Goal: Task Accomplishment & Management: Manage account settings

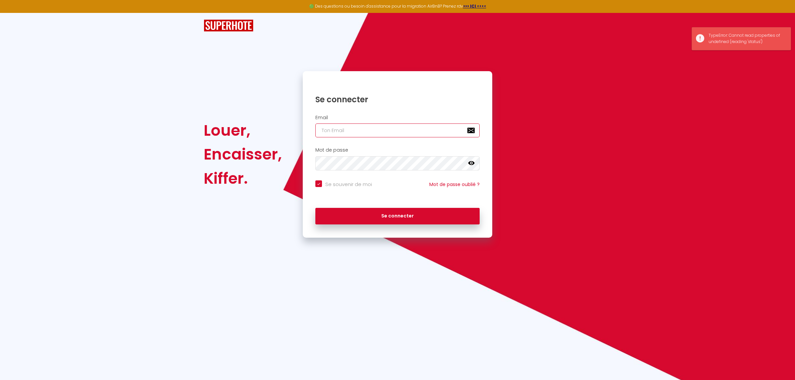
type input "[EMAIL_ADDRESS][DOMAIN_NAME]"
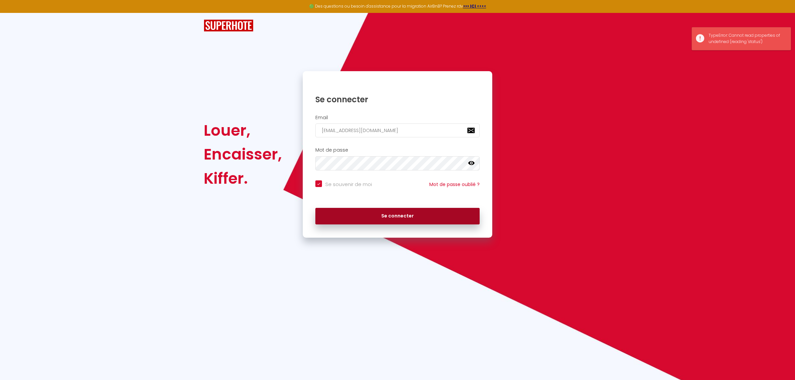
click at [368, 220] on button "Se connecter" at bounding box center [397, 216] width 164 height 17
checkbox input "true"
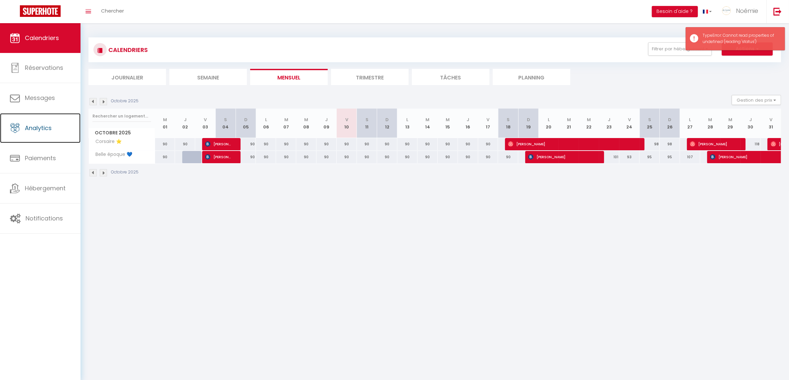
click at [36, 138] on link "Analytics" at bounding box center [40, 128] width 80 height 30
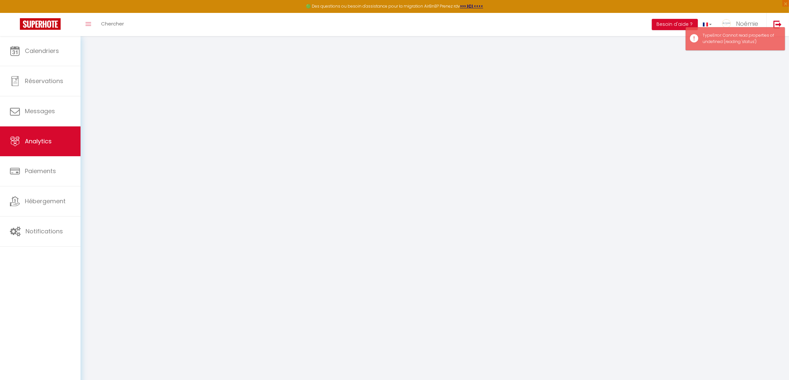
select select "2025"
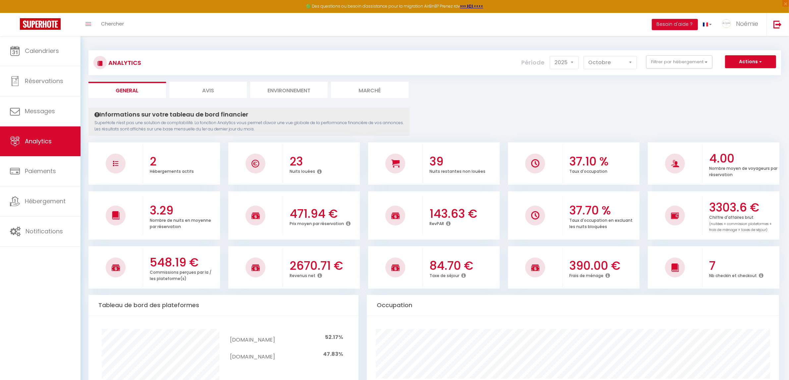
click at [606, 277] on icon at bounding box center [607, 275] width 5 height 5
click at [762, 277] on icon at bounding box center [760, 275] width 5 height 5
click at [640, 275] on div "Somme des frais de ménage de toutes les réservations" at bounding box center [651, 275] width 79 height 19
click at [605, 276] on icon at bounding box center [607, 275] width 5 height 5
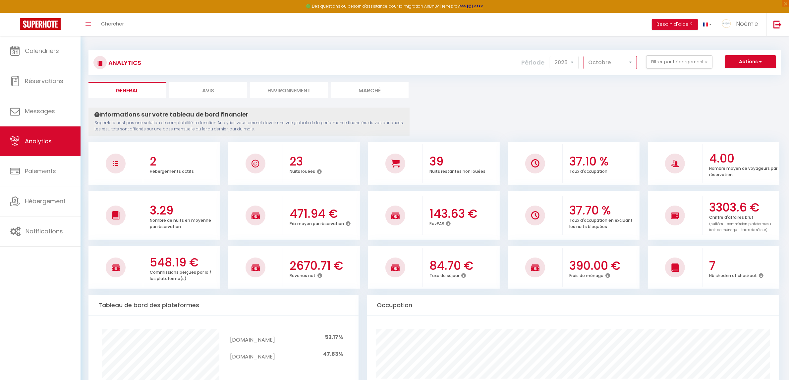
click at [592, 66] on select "Janvier Février Mars Avril Mai Juin Juillet Août Septembre Octobre Novembre Déc…" at bounding box center [609, 62] width 53 height 13
click at [584, 56] on select "Janvier Février Mars Avril Mai Juin Juillet Août Septembre Octobre Novembre Déc…" at bounding box center [609, 62] width 53 height 13
click at [599, 59] on select "Janvier Février Mars Avril Mai Juin Juillet Août Septembre Octobre Novembre Déc…" at bounding box center [609, 62] width 53 height 13
select select "2"
click at [584, 56] on select "Janvier Février Mars Avril Mai Juin Juillet Août Septembre Octobre Novembre Déc…" at bounding box center [609, 62] width 53 height 13
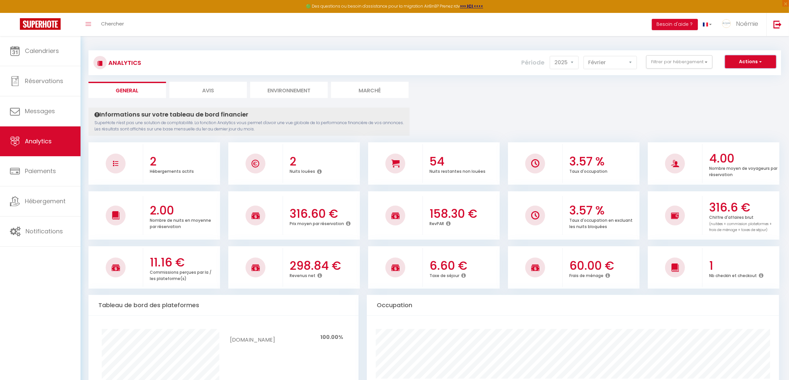
click at [764, 60] on button "Actions" at bounding box center [750, 61] width 51 height 13
click at [734, 84] on link "Génération SuperAnalyzer" at bounding box center [734, 84] width 84 height 9
type input "[EMAIL_ADDRESS][DOMAIN_NAME]"
select select
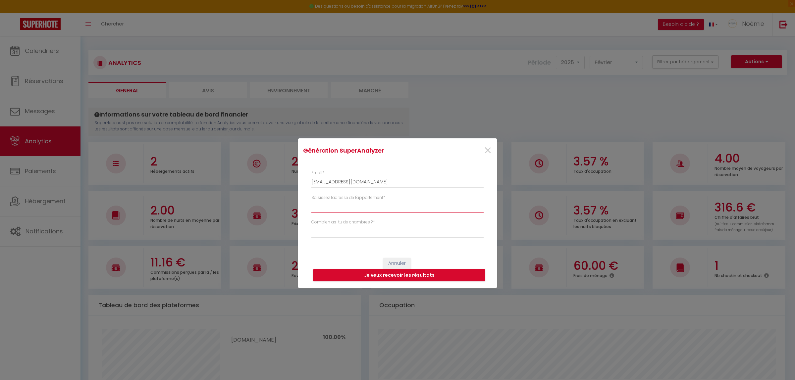
click at [382, 207] on input "Saisissez l'adresse de l'appartement *" at bounding box center [397, 207] width 172 height 12
click at [488, 148] on span "×" at bounding box center [488, 151] width 8 height 20
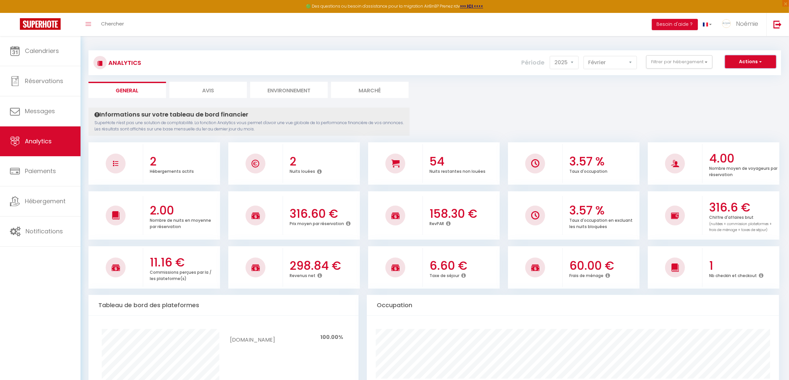
click at [754, 67] on button "Actions" at bounding box center [750, 61] width 51 height 13
click at [735, 83] on link "Génération SuperAnalyzer" at bounding box center [734, 84] width 84 height 9
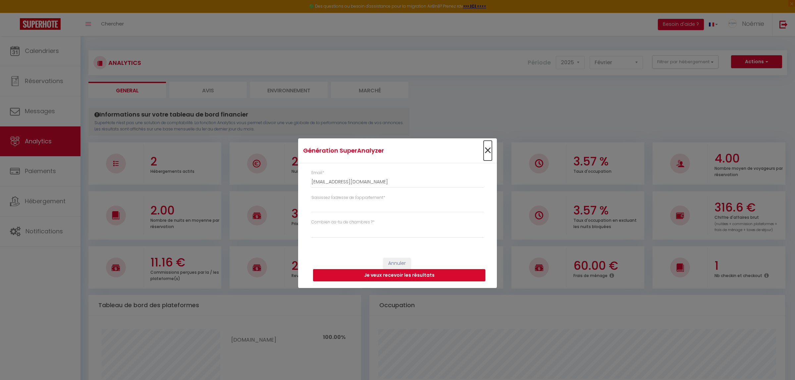
click at [486, 147] on span "×" at bounding box center [488, 151] width 8 height 20
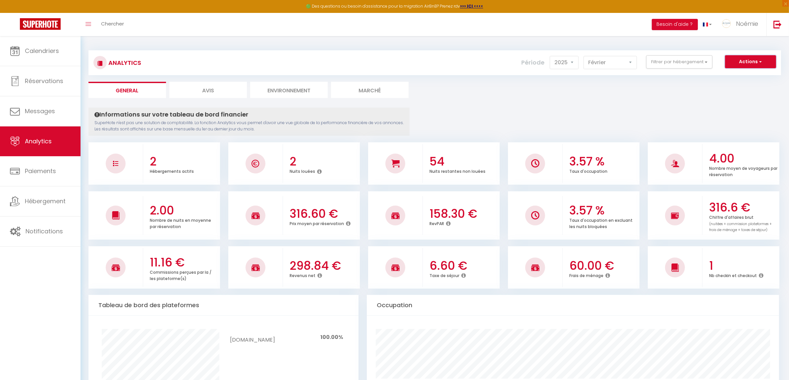
click at [764, 62] on button "Actions" at bounding box center [750, 61] width 51 height 13
click at [749, 91] on link "Génération SuperExtractor" at bounding box center [734, 93] width 84 height 9
type input "[EMAIL_ADDRESS][DOMAIN_NAME]"
select select
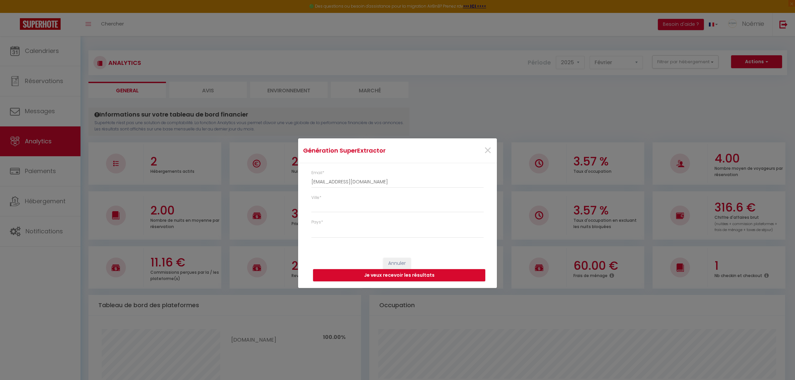
click at [492, 150] on div "×" at bounding box center [463, 150] width 66 height 15
click at [489, 150] on span "×" at bounding box center [488, 151] width 8 height 20
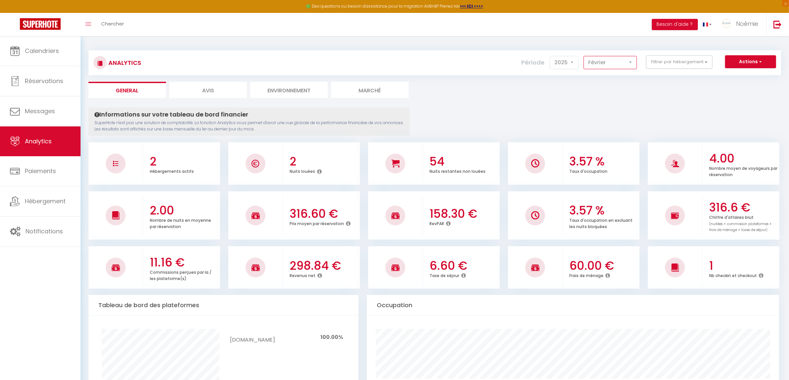
click at [603, 61] on select "Janvier Février Mars Avril Mai Juin Juillet Août Septembre Octobre Novembre Déc…" at bounding box center [609, 62] width 53 height 13
click at [584, 56] on select "Janvier Février Mars Avril Mai Juin Juillet Août Septembre Octobre Novembre Déc…" at bounding box center [609, 62] width 53 height 13
click at [608, 59] on select "Janvier Février Mars Avril Mai Juin Juillet Août Septembre Octobre Novembre Déc…" at bounding box center [609, 62] width 53 height 13
click at [584, 56] on select "Janvier Février Mars Avril Mai Juin Juillet Août Septembre Octobre Novembre Déc…" at bounding box center [609, 62] width 53 height 13
click at [618, 58] on select "Janvier Février Mars Avril Mai Juin Juillet Août Septembre Octobre Novembre Déc…" at bounding box center [609, 62] width 53 height 13
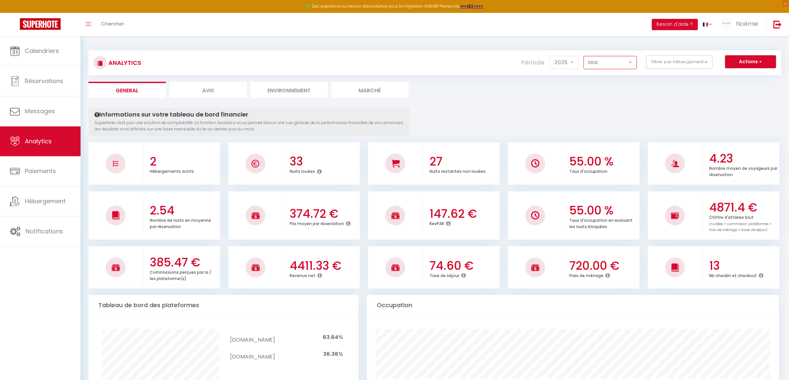
click at [584, 56] on select "Janvier Février Mars Avril Mai Juin Juillet Août Septembre Octobre Novembre Déc…" at bounding box center [609, 62] width 53 height 13
click at [607, 275] on icon at bounding box center [607, 275] width 5 height 5
click at [600, 283] on div "620.00 € Frais de ménage" at bounding box center [600, 268] width 77 height 36
click at [601, 62] on select "Janvier Février Mars Avril Mai Juin Juillet Août Septembre Octobre Novembre Déc…" at bounding box center [609, 62] width 53 height 13
click at [584, 56] on select "Janvier Février Mars Avril Mai Juin Juillet Août Septembre Octobre Novembre Déc…" at bounding box center [609, 62] width 53 height 13
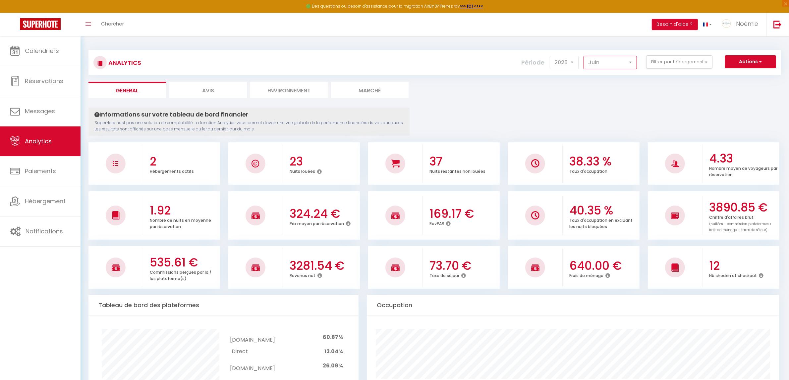
click at [627, 69] on select "Janvier Février Mars Avril Mai Juin Juillet Août Septembre Octobre Novembre Déc…" at bounding box center [609, 62] width 53 height 13
click at [584, 56] on select "Janvier Février Mars Avril Mai Juin Juillet Août Septembre Octobre Novembre Déc…" at bounding box center [609, 62] width 53 height 13
click at [614, 62] on select "Janvier Février Mars Avril Mai Juin Juillet Août Septembre Octobre Novembre Déc…" at bounding box center [609, 62] width 53 height 13
click at [584, 56] on select "Janvier Février Mars Avril Mai Juin Juillet Août Septembre Octobre Novembre Déc…" at bounding box center [609, 62] width 53 height 13
click at [591, 61] on select "Janvier Février Mars Avril Mai Juin Juillet Août Septembre Octobre Novembre Déc…" at bounding box center [609, 62] width 53 height 13
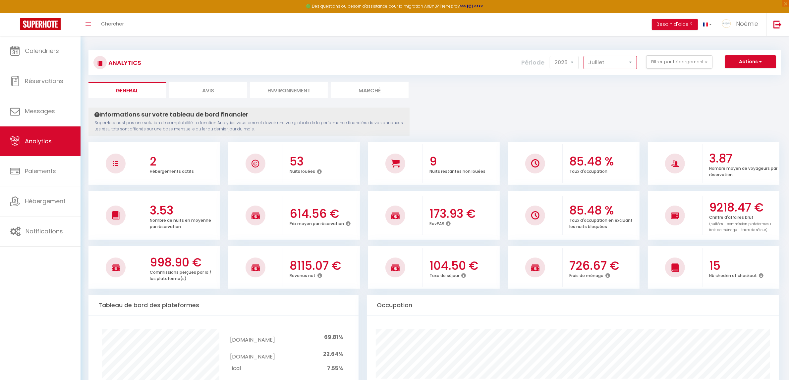
click at [584, 56] on select "Janvier Février Mars Avril Mai Juin Juillet Août Septembre Octobre Novembre Déc…" at bounding box center [609, 62] width 53 height 13
click at [600, 64] on select "Janvier Février Mars Avril Mai Juin Juillet Août Septembre Octobre Novembre Déc…" at bounding box center [609, 62] width 53 height 13
click at [584, 56] on select "Janvier Février Mars Avril Mai Juin Juillet Août Septembre Octobre Novembre Déc…" at bounding box center [609, 62] width 53 height 13
click at [590, 61] on select "Janvier Février Mars Avril Mai Juin Juillet Août Septembre Octobre Novembre Déc…" at bounding box center [609, 62] width 53 height 13
select select "5"
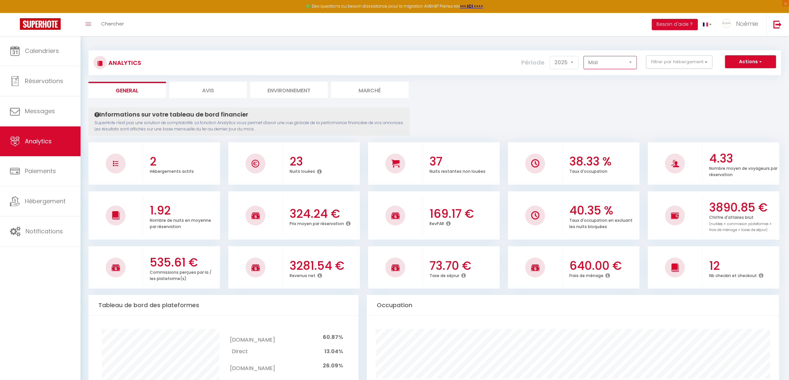
click at [584, 56] on select "Janvier Février Mars Avril Mai Juin Juillet Août Septembre Octobre Novembre Déc…" at bounding box center [609, 62] width 53 height 13
drag, startPoint x: 590, startPoint y: 269, endPoint x: 579, endPoint y: 268, distance: 11.6
click at [579, 268] on h3 "620.00 €" at bounding box center [603, 266] width 69 height 14
click at [618, 277] on div "Frais de ménage" at bounding box center [603, 276] width 69 height 6
drag, startPoint x: 584, startPoint y: 264, endPoint x: 576, endPoint y: 264, distance: 7.3
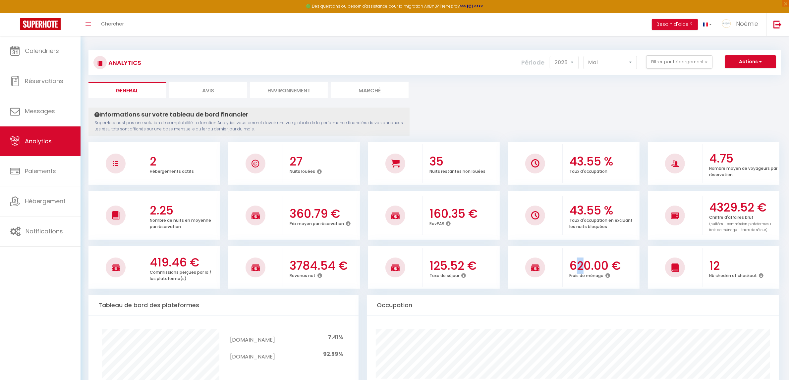
click at [576, 264] on h3 "620.00 €" at bounding box center [603, 266] width 69 height 14
click at [643, 281] on ul "419.46 € Commissions perçues par la / les plateforme(s) 3784.54 € Revenus net 1…" at bounding box center [434, 267] width 692 height 44
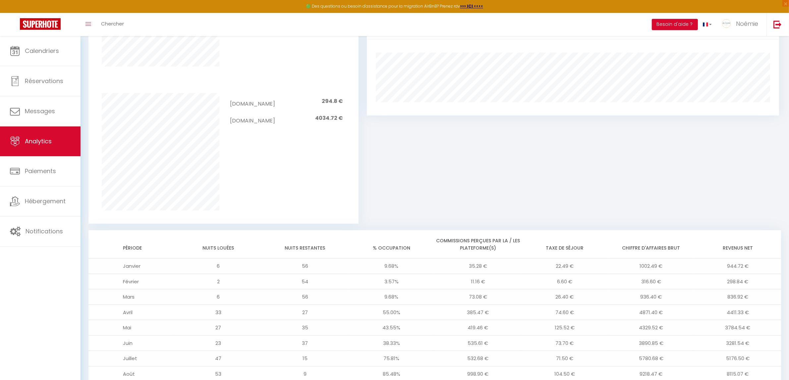
scroll to position [484, 0]
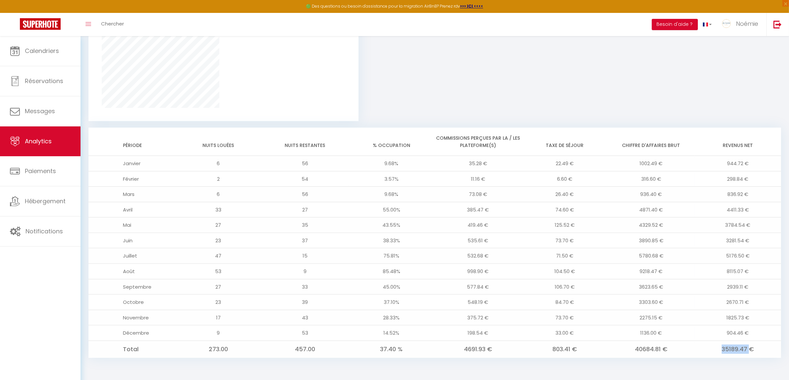
drag, startPoint x: 719, startPoint y: 349, endPoint x: 751, endPoint y: 347, distance: 31.9
click at [751, 347] on td "35189.47 €" at bounding box center [737, 349] width 86 height 17
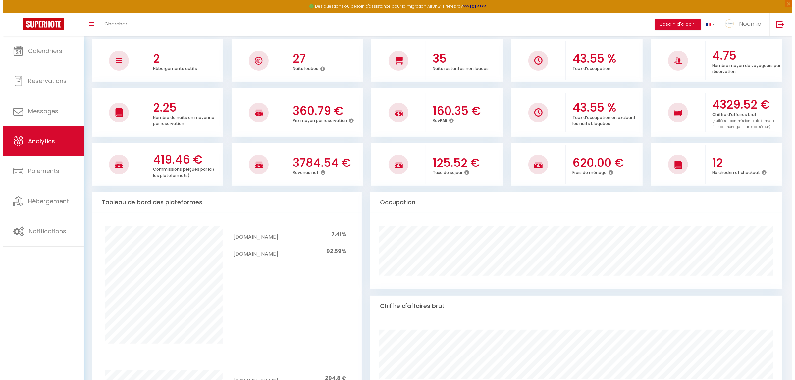
scroll to position [28, 0]
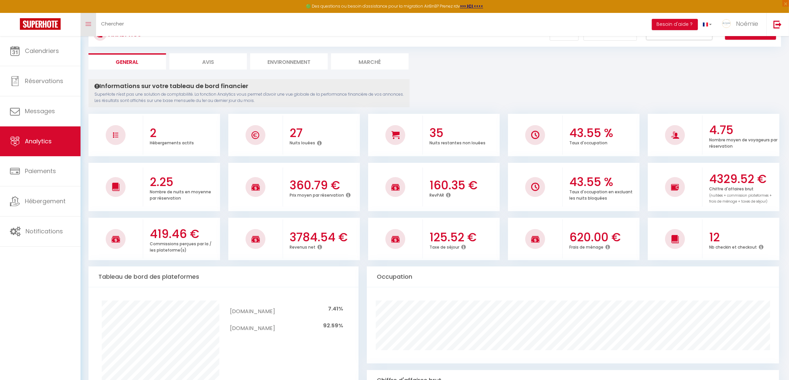
click at [90, 27] on link "Toggle menubar" at bounding box center [88, 24] width 16 height 23
click at [90, 25] on icon "Toggle menubar" at bounding box center [88, 24] width 6 height 4
click at [106, 26] on span "Chercher" at bounding box center [112, 23] width 23 height 7
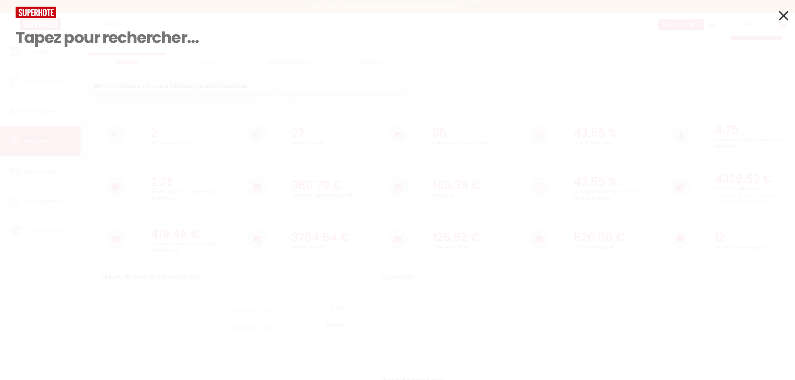
click at [86, 26] on input at bounding box center [398, 37] width 764 height 39
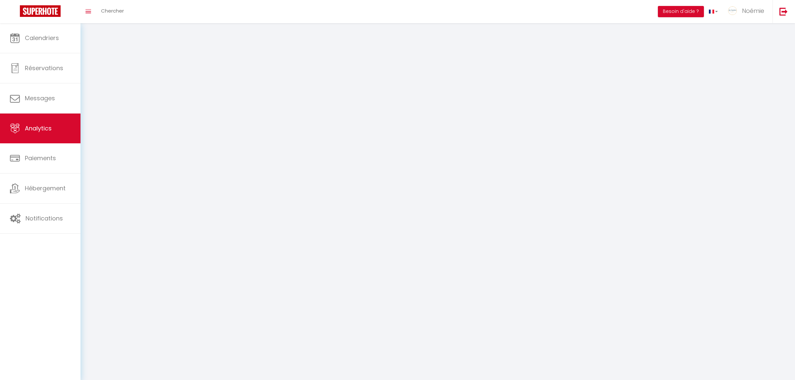
select select "2025"
select select "10"
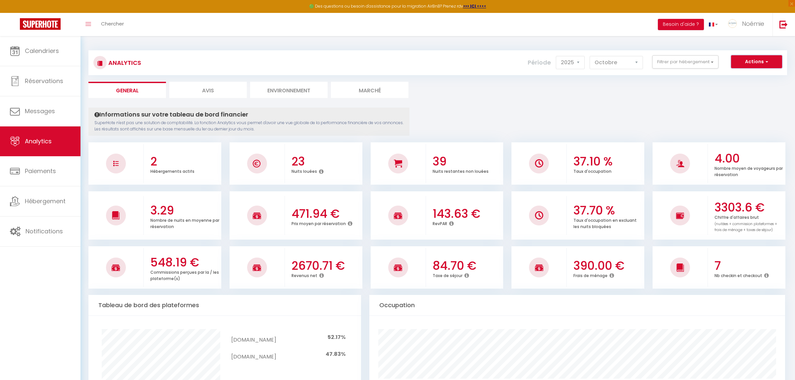
click at [746, 60] on button "Actions" at bounding box center [756, 61] width 51 height 13
click at [757, 93] on link "Génération SuperExtractor" at bounding box center [740, 93] width 84 height 9
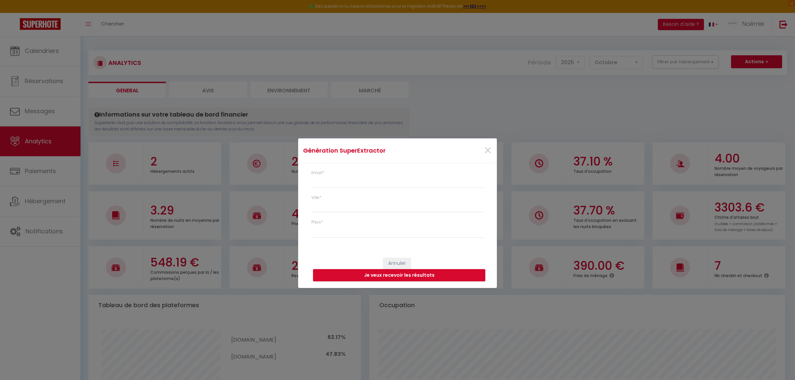
type input "[EMAIL_ADDRESS][DOMAIN_NAME]"
select select
click at [385, 200] on div "Ville *" at bounding box center [397, 204] width 172 height 18
click at [384, 204] on input "Ville *" at bounding box center [397, 207] width 172 height 12
type input "g"
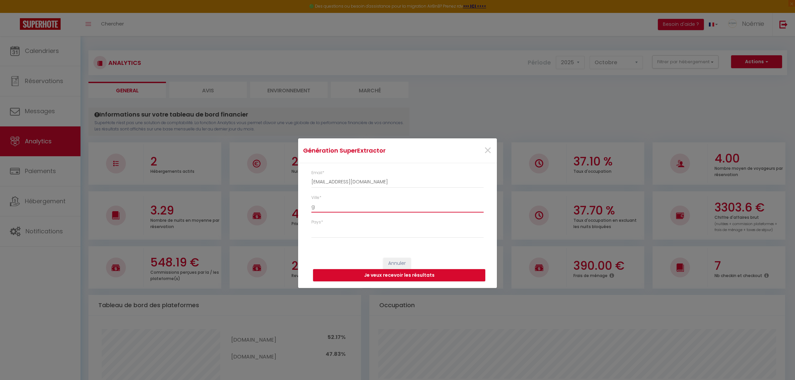
select select
type input "gr"
select select
type input "gra"
select select
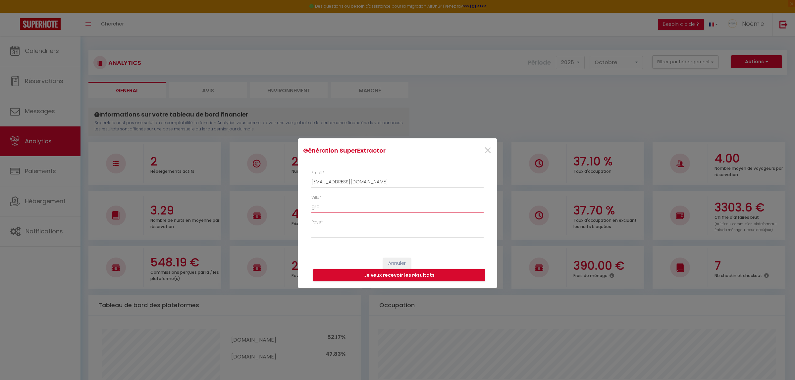
type input "gra"
click at [489, 150] on span "×" at bounding box center [488, 151] width 8 height 20
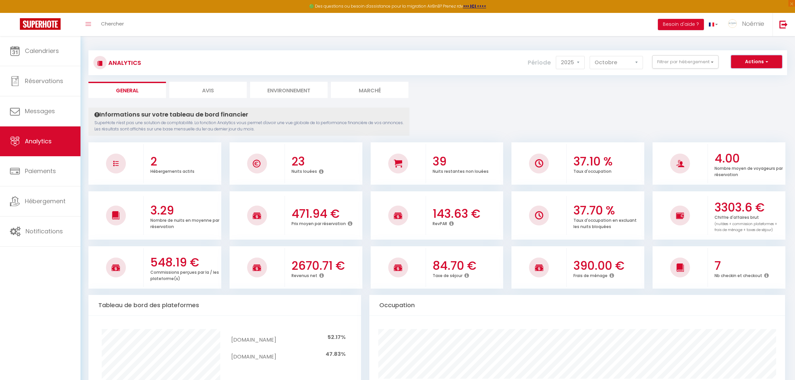
click at [747, 65] on button "Actions" at bounding box center [756, 61] width 51 height 13
click at [746, 74] on link "Génération SuperConciergerie" at bounding box center [740, 76] width 84 height 9
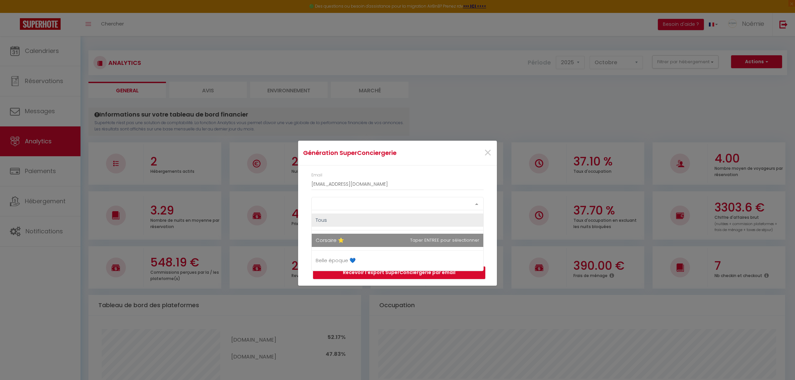
click at [343, 199] on div "Select option" at bounding box center [397, 203] width 172 height 13
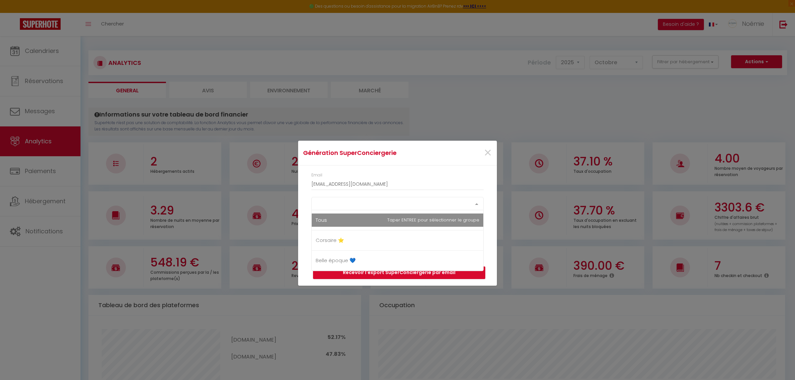
click at [339, 224] on span "Tous" at bounding box center [398, 220] width 172 height 13
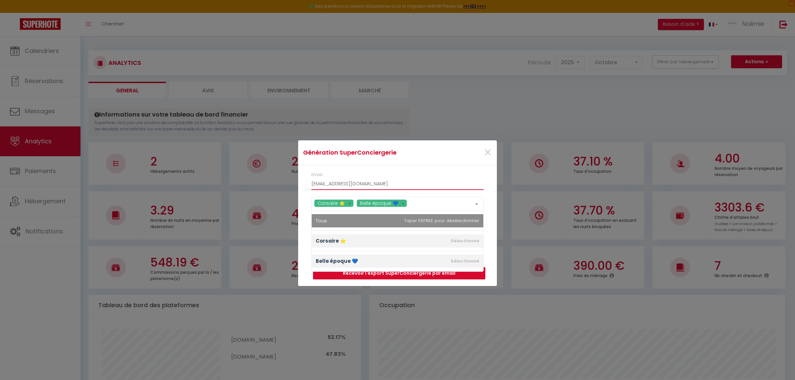
click at [404, 184] on input "[EMAIL_ADDRESS][DOMAIN_NAME]" at bounding box center [397, 184] width 172 height 12
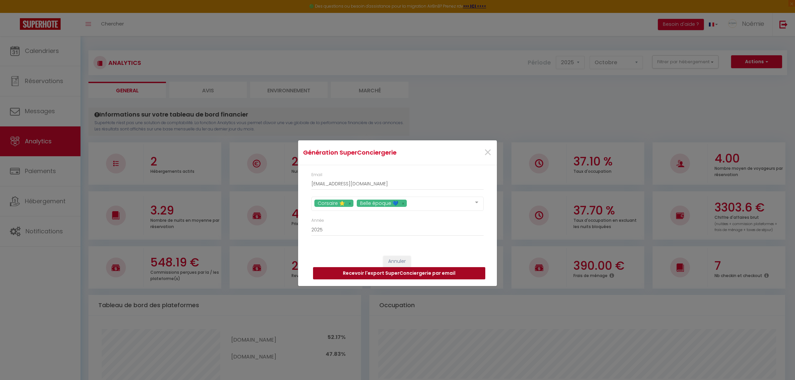
click at [370, 273] on button "Recevoir l'export SuperConciergerie par email" at bounding box center [399, 273] width 172 height 13
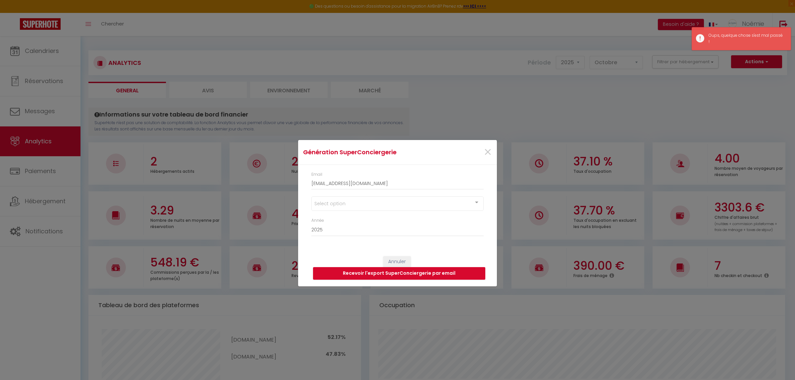
click at [369, 208] on div "Select option" at bounding box center [397, 203] width 172 height 15
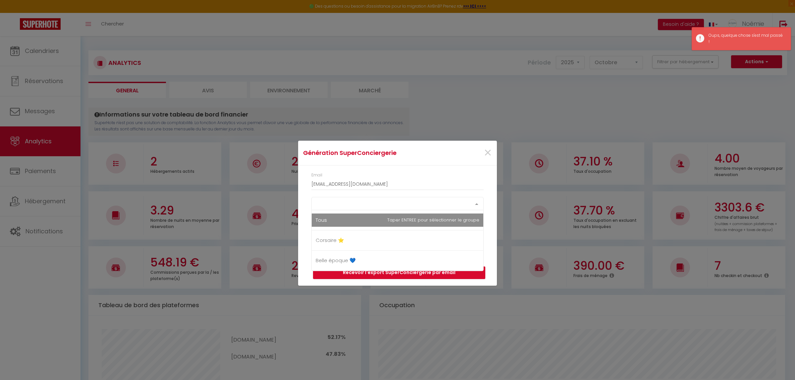
click at [361, 220] on span "Tous" at bounding box center [398, 220] width 172 height 13
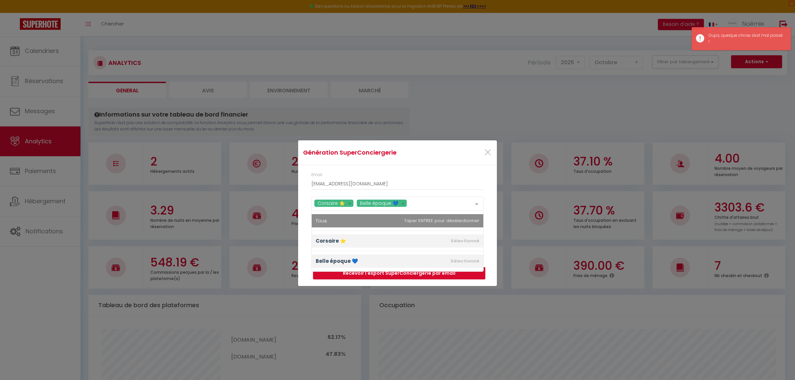
click at [456, 208] on div "Corsaire ⭐ Belle époque 💙" at bounding box center [397, 204] width 172 height 14
click at [476, 203] on div at bounding box center [476, 203] width 13 height 13
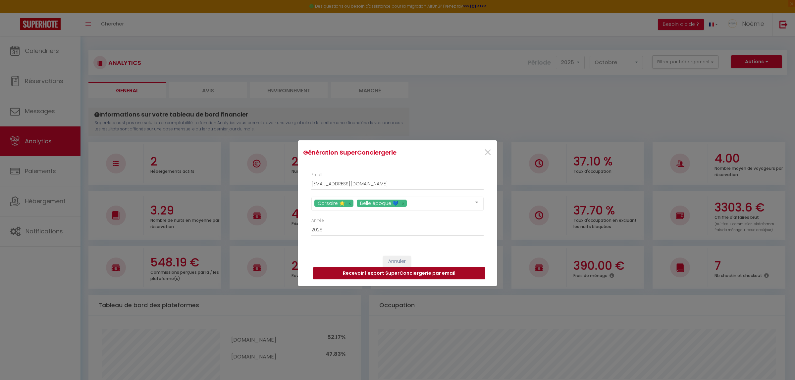
click at [431, 276] on button "Recevoir l'export SuperConciergerie par email" at bounding box center [399, 273] width 172 height 13
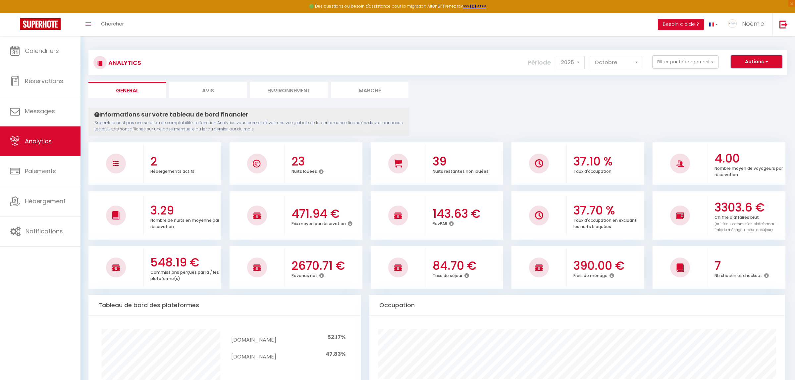
click at [759, 65] on button "Actions" at bounding box center [756, 61] width 51 height 13
click at [756, 83] on link "Génération SuperAnalyzer" at bounding box center [740, 84] width 84 height 9
type input "[EMAIL_ADDRESS][DOMAIN_NAME]"
select select
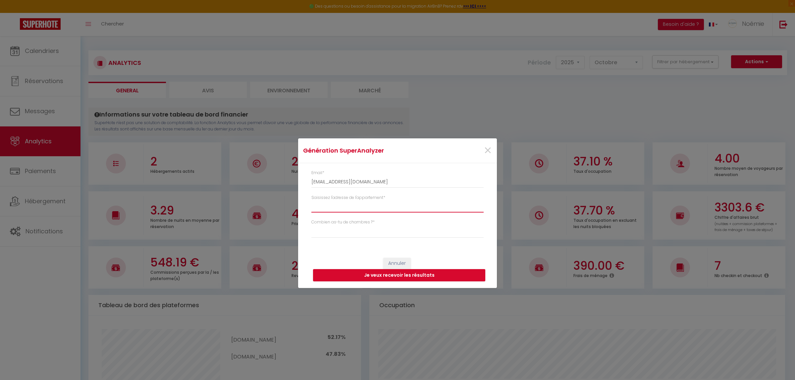
click at [355, 205] on input "Saisissez l'adresse de l'appartement *" at bounding box center [397, 207] width 172 height 12
click at [346, 234] on select "Studio 1 chambre 2 chambres 3 chambres 4 chambres +" at bounding box center [397, 232] width 172 height 13
click at [496, 94] on div "Génération SuperAnalyzer × Email * lescarrosses@gmail.com Saisissez l'adresse d…" at bounding box center [397, 190] width 199 height 380
click at [488, 148] on span "×" at bounding box center [488, 151] width 8 height 20
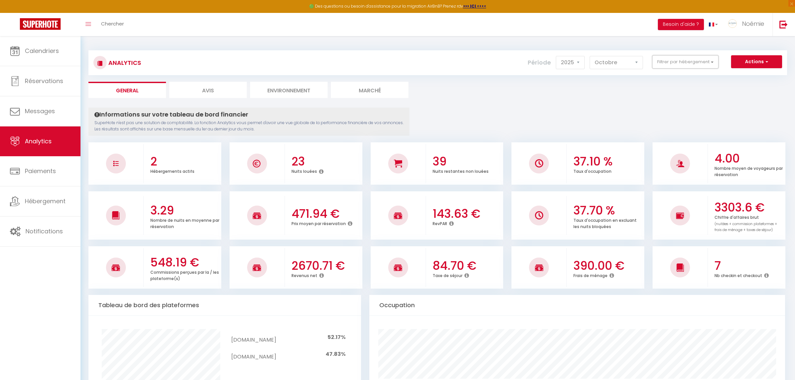
click at [666, 68] on button "Filtrer par hébergement" at bounding box center [685, 61] width 66 height 13
click at [683, 88] on ⭐ "checkbox" at bounding box center [704, 88] width 86 height 7
checkbox ⭐ "true"
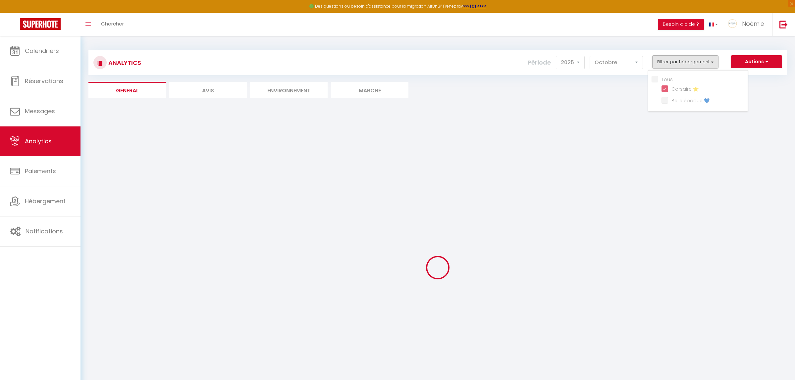
checkbox 💙 "false"
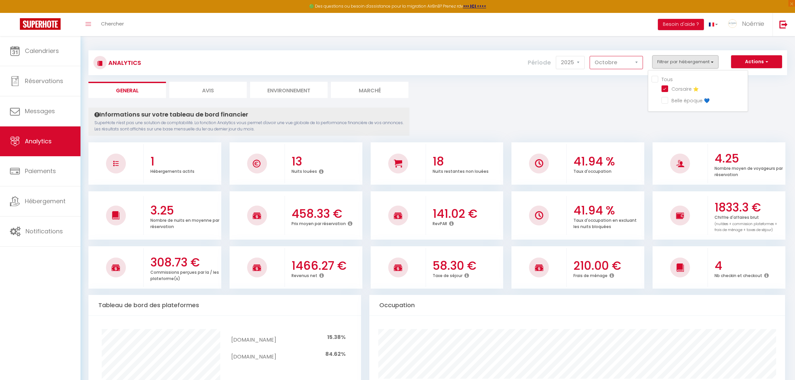
click at [608, 65] on select "Janvier Février Mars Avril Mai Juin Juillet Août Septembre Octobre Novembre Déc…" at bounding box center [616, 62] width 53 height 13
drag, startPoint x: 605, startPoint y: 63, endPoint x: 602, endPoint y: 65, distance: 3.7
click at [603, 65] on select "Janvier Février Mars Avril Mai Juin Juillet Août Septembre Octobre Novembre Déc…" at bounding box center [616, 62] width 53 height 13
click at [558, 61] on select "2014 2015 2016 2017 2018 2019 2020 2021 2022 2023 2024 2025 2026 2027" at bounding box center [570, 62] width 29 height 13
click at [556, 56] on select "2014 2015 2016 2017 2018 2019 2020 2021 2022 2023 2024 2025 2026 2027" at bounding box center [570, 62] width 29 height 13
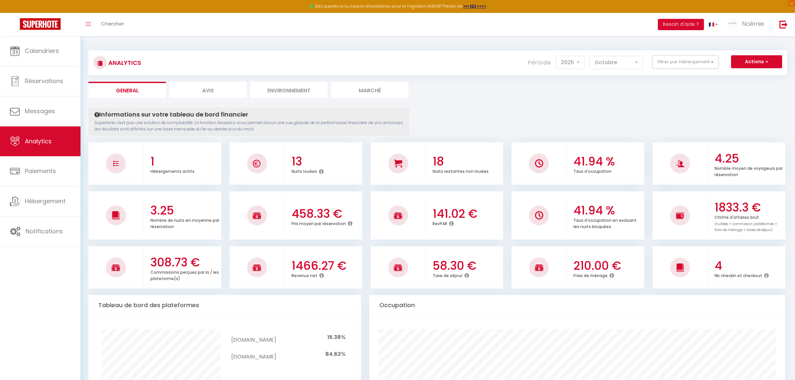
click at [664, 88] on ul "General Avis Environnement Marché" at bounding box center [437, 90] width 698 height 16
click at [681, 63] on button "Filtrer par hébergement" at bounding box center [685, 61] width 66 height 13
click at [678, 85] on ⭐ "checkbox" at bounding box center [704, 88] width 86 height 7
checkbox ⭐ "false"
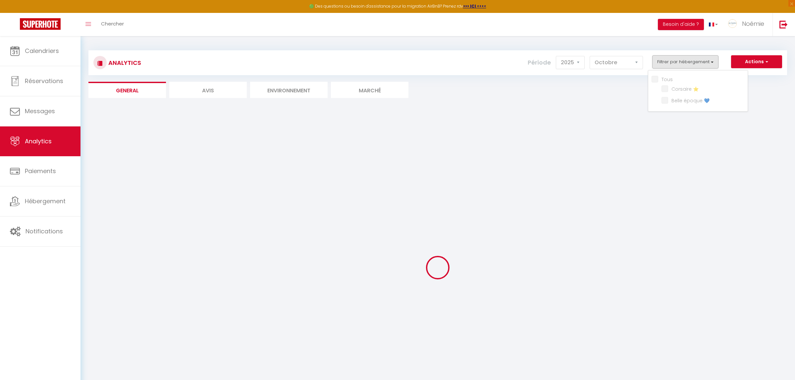
checkbox 💙 "false"
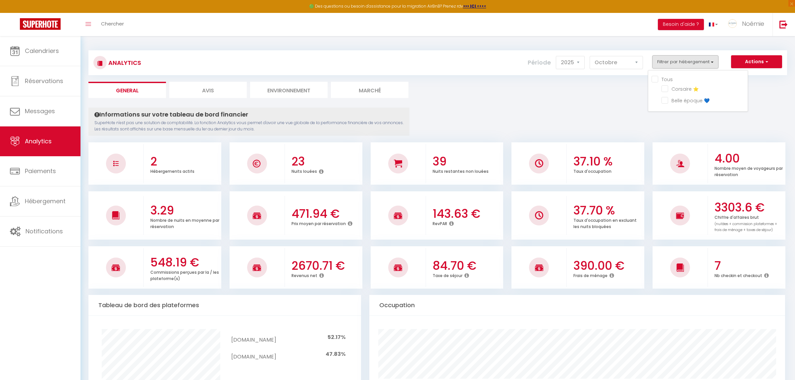
click at [681, 88] on ⭐ "checkbox" at bounding box center [704, 88] width 86 height 7
checkbox ⭐ "true"
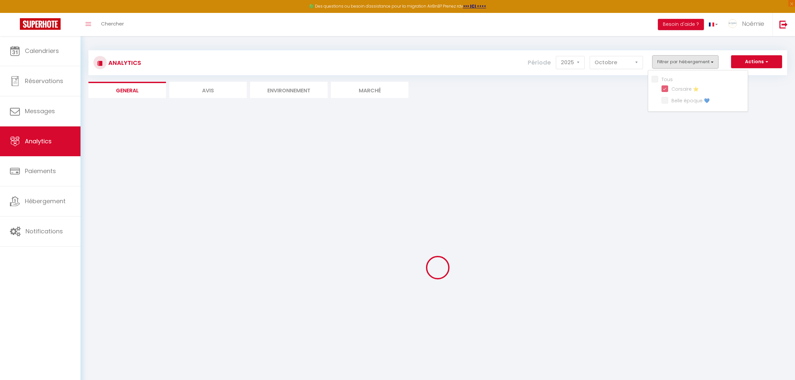
checkbox 💙 "false"
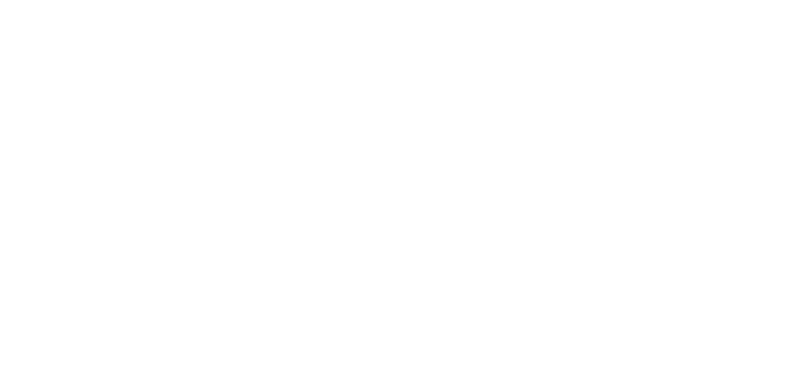
select select "2025"
select select "10"
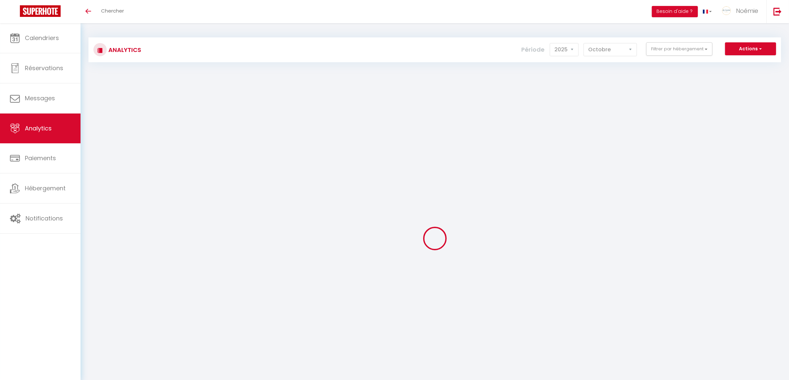
checkbox input "false"
checkbox ⭐ "false"
checkbox 💙 "false"
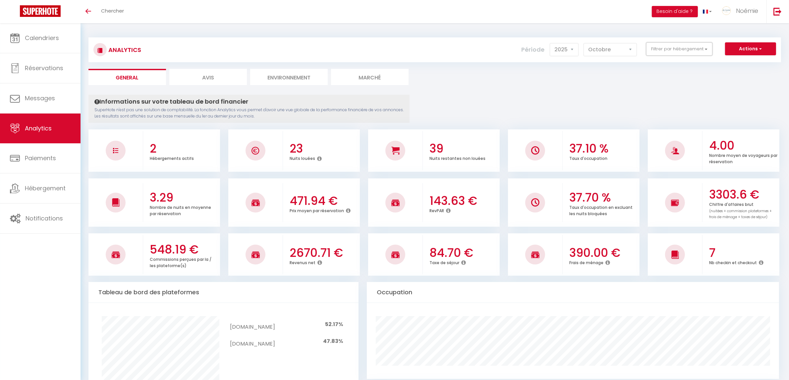
click at [679, 48] on button "Filtrer par hébergement" at bounding box center [679, 48] width 66 height 13
click at [674, 72] on ⭐ "checkbox" at bounding box center [698, 75] width 86 height 7
checkbox ⭐ "true"
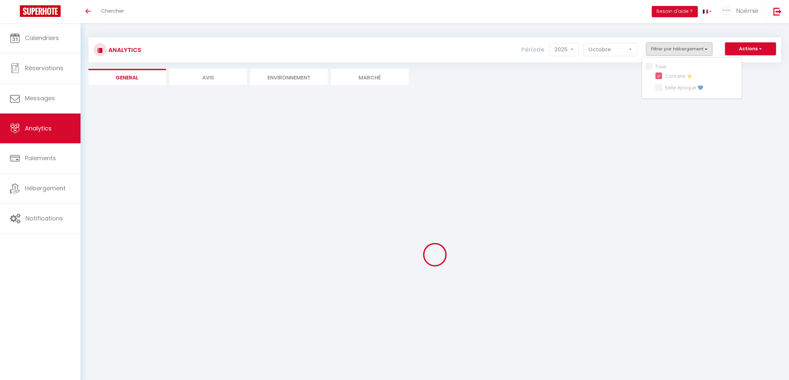
checkbox 💙 "false"
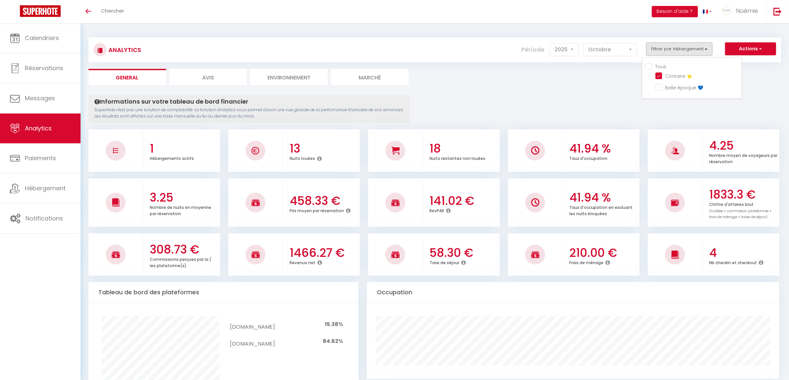
click at [199, 81] on li "Avis" at bounding box center [207, 77] width 77 height 16
select select "2025"
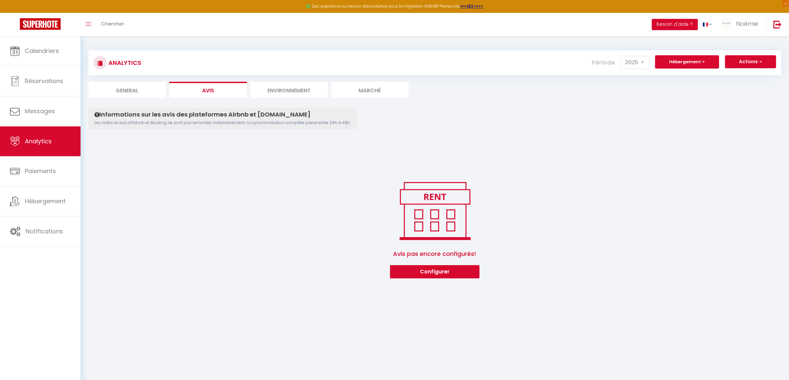
click at [281, 93] on li "Environnement" at bounding box center [288, 90] width 77 height 16
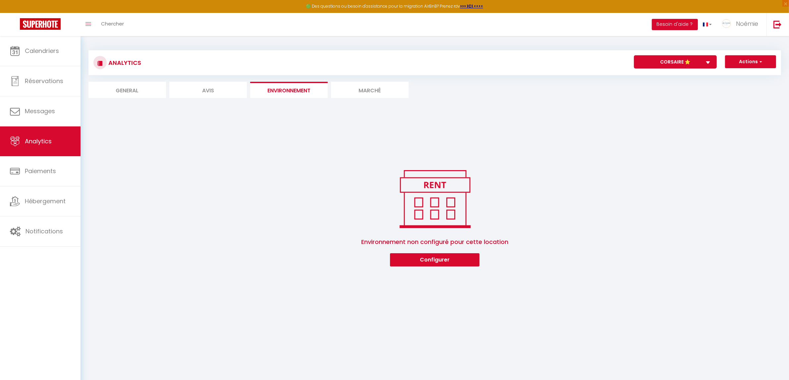
click at [373, 91] on li "Marché" at bounding box center [369, 90] width 77 height 16
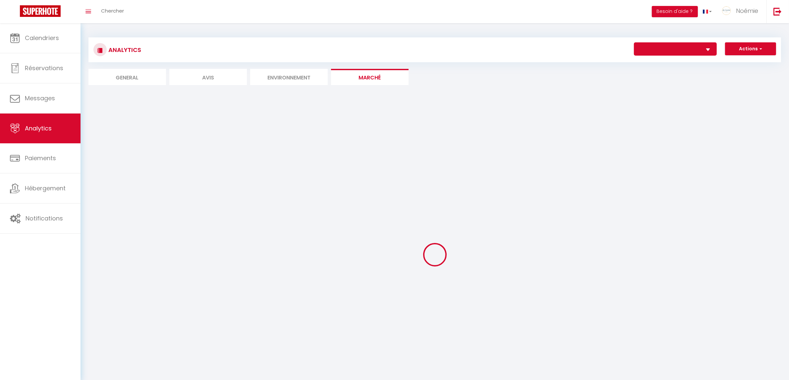
select select "65173"
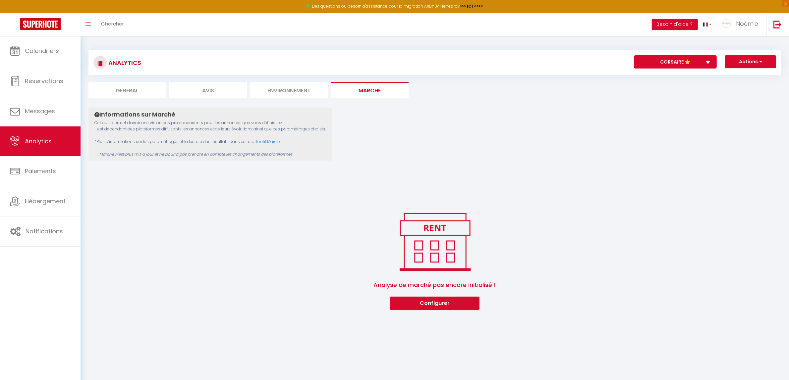
click at [307, 92] on li "Environnement" at bounding box center [288, 90] width 77 height 16
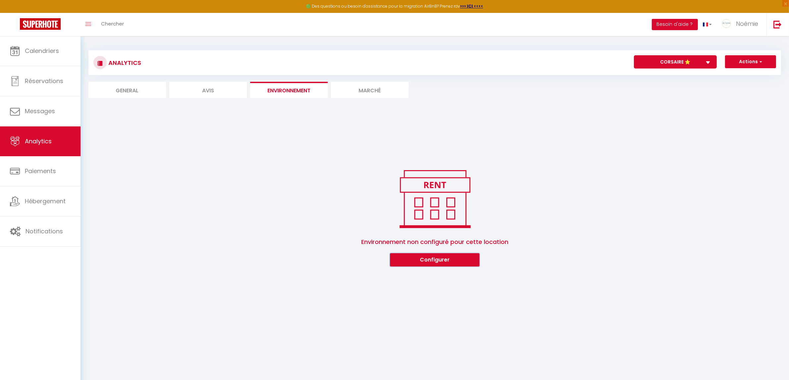
click at [441, 260] on button "Configurer" at bounding box center [434, 259] width 89 height 13
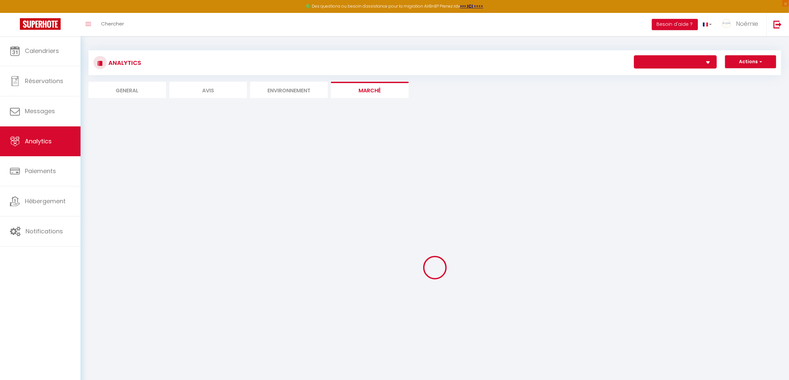
select select "65173"
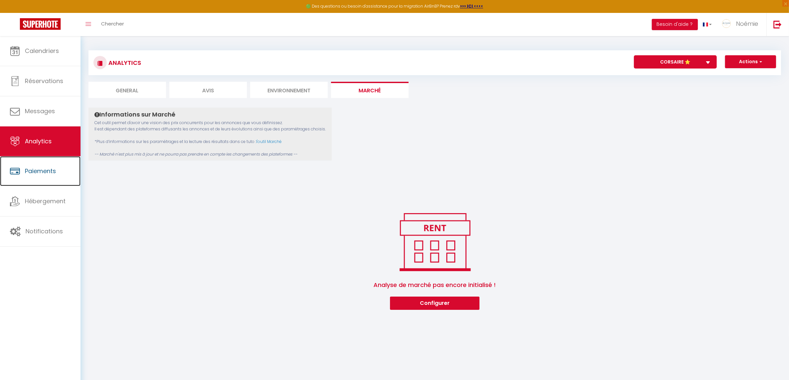
click at [27, 175] on span "Paiements" at bounding box center [40, 171] width 31 height 8
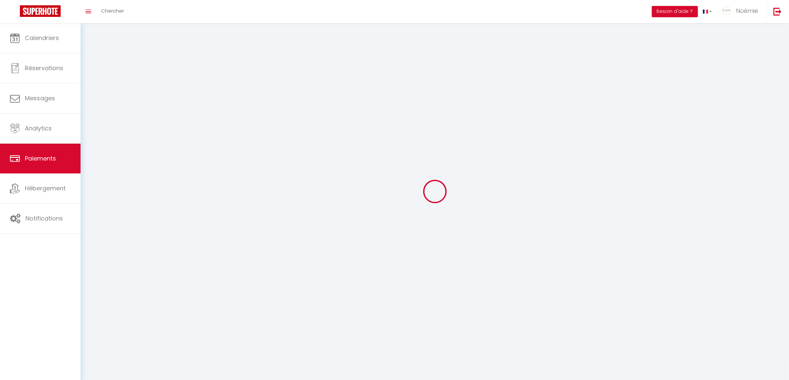
select select "2"
select select "0"
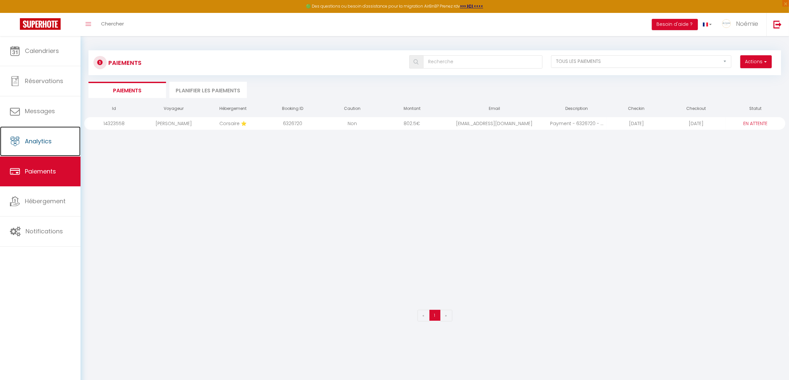
click at [37, 141] on span "Analytics" at bounding box center [38, 141] width 27 height 8
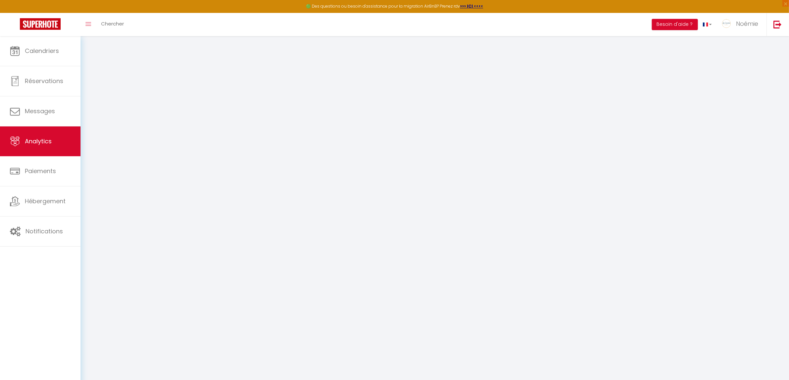
select select "2025"
select select "10"
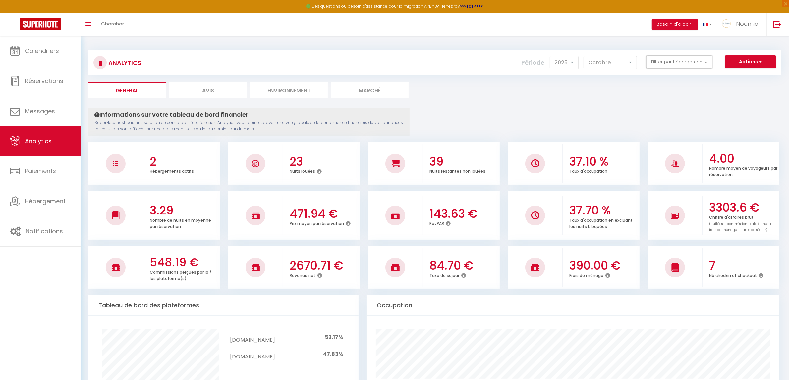
click at [673, 65] on button "Filtrer par hébergement" at bounding box center [679, 61] width 66 height 13
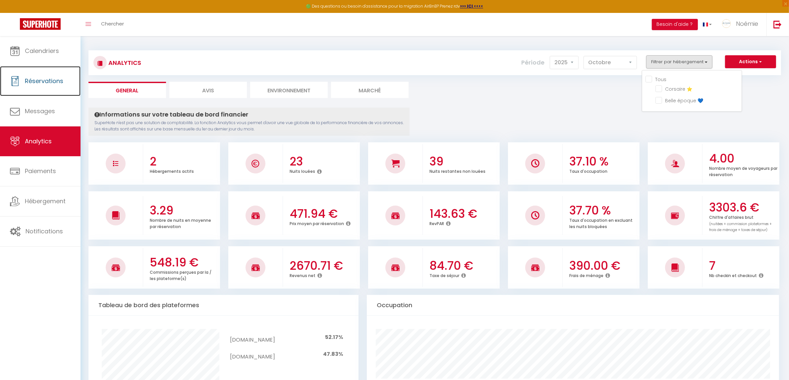
click at [49, 90] on link "Réservations" at bounding box center [40, 81] width 80 height 30
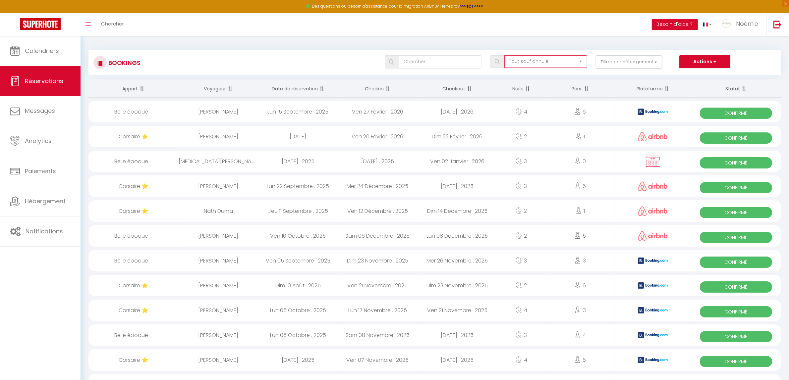
click at [545, 60] on select "Tous les statuts Annulé Confirmé Non Confirmé Tout sauf annulé No Show Request" at bounding box center [545, 61] width 83 height 13
drag, startPoint x: 545, startPoint y: 60, endPoint x: 537, endPoint y: 60, distance: 8.3
click at [545, 60] on select "Tous les statuts Annulé Confirmé Non Confirmé Tout sauf annulé No Show Request" at bounding box center [545, 61] width 83 height 13
click at [668, 88] on span at bounding box center [665, 88] width 7 height 13
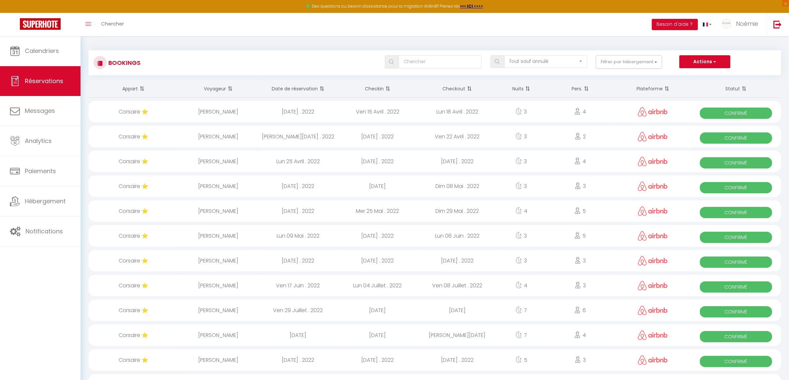
click at [668, 88] on span at bounding box center [665, 88] width 7 height 13
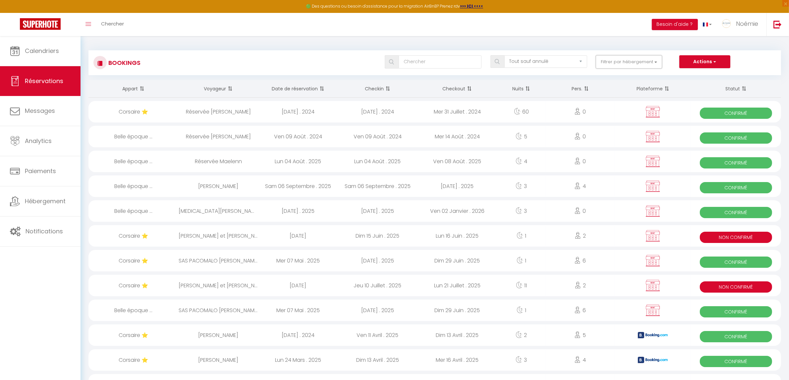
click at [612, 64] on button "Filtrer par hébergement" at bounding box center [628, 61] width 66 height 13
click at [621, 85] on input "Corsaire ⭐" at bounding box center [648, 88] width 86 height 7
checkbox input "true"
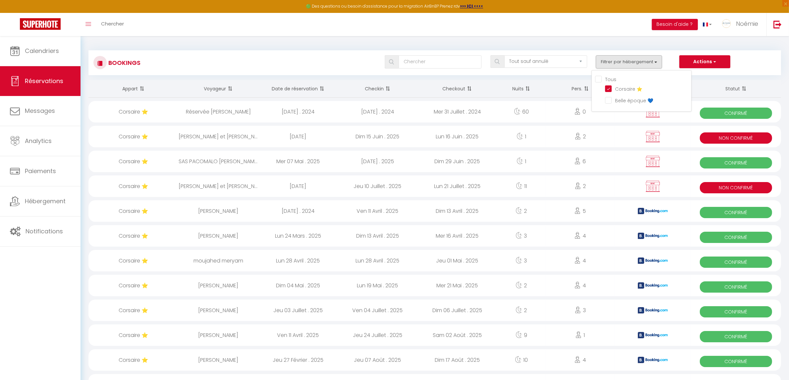
click at [630, 100] on input "Belle époque 💙" at bounding box center [648, 100] width 86 height 7
checkbox input "true"
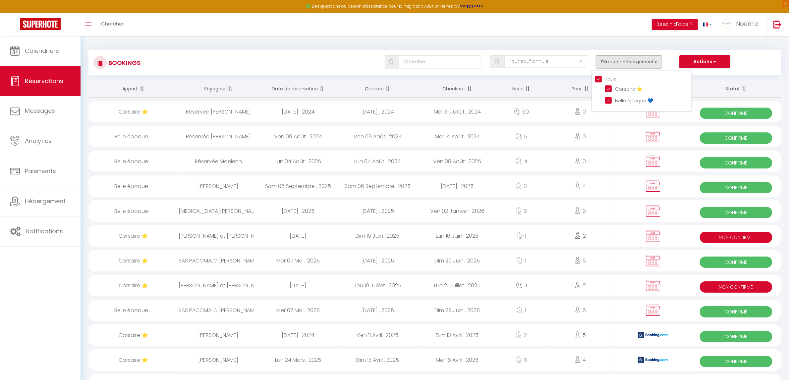
click at [628, 87] on input "Corsaire ⭐" at bounding box center [648, 88] width 86 height 7
checkbox input "false"
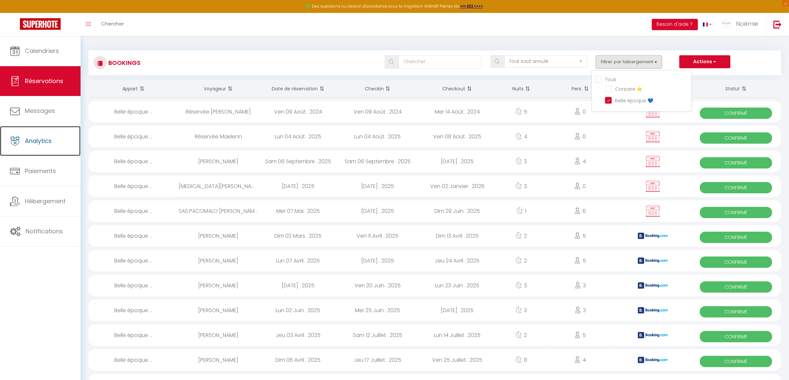
click at [48, 141] on span "Analytics" at bounding box center [38, 141] width 27 height 8
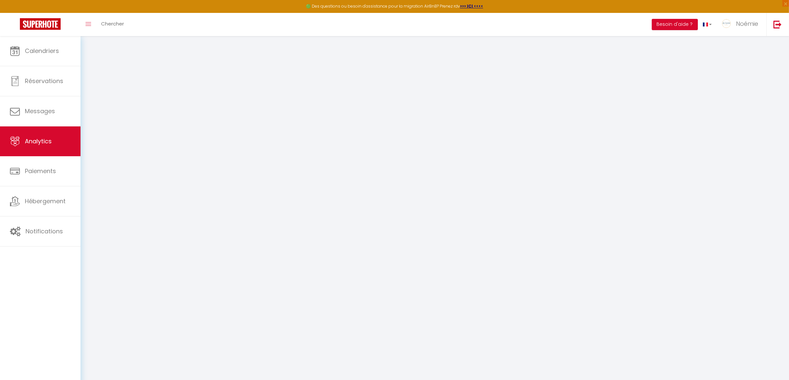
select select "2025"
select select "10"
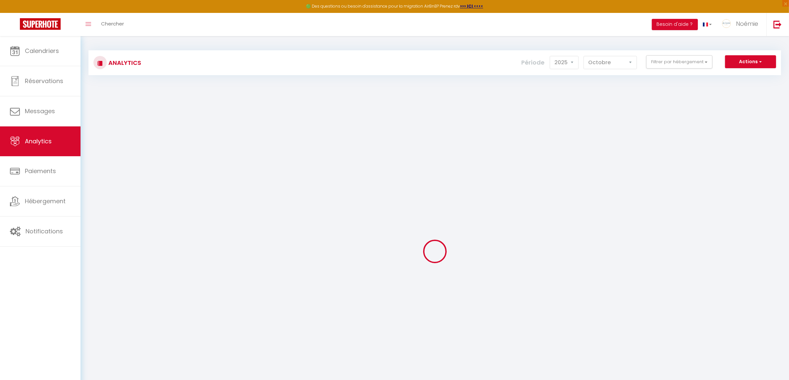
checkbox input "false"
checkbox ⭐ "false"
checkbox 💙 "false"
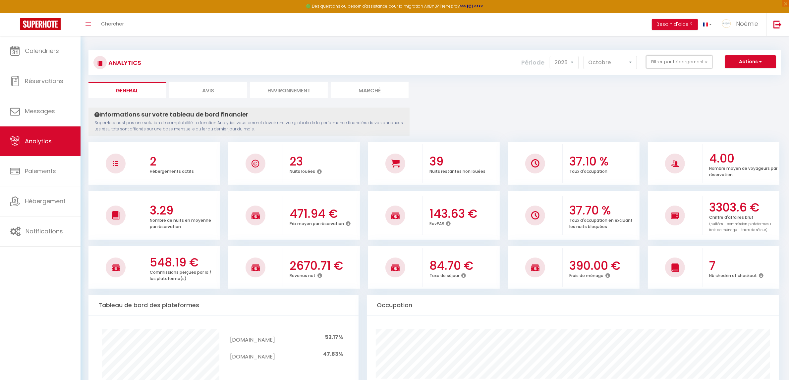
click at [686, 58] on button "Filtrer par hébergement" at bounding box center [679, 61] width 66 height 13
click at [685, 85] on ⭐ "checkbox" at bounding box center [698, 88] width 86 height 7
checkbox ⭐ "true"
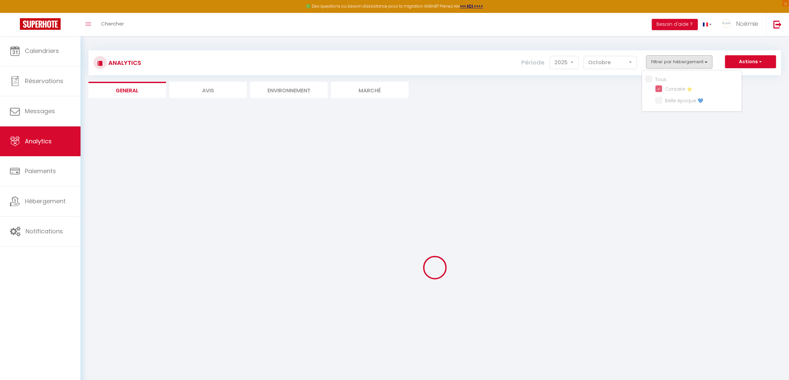
checkbox 💙 "false"
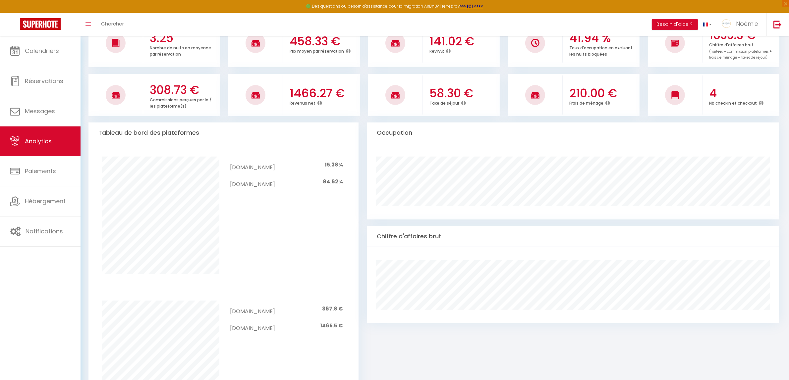
scroll to position [153, 0]
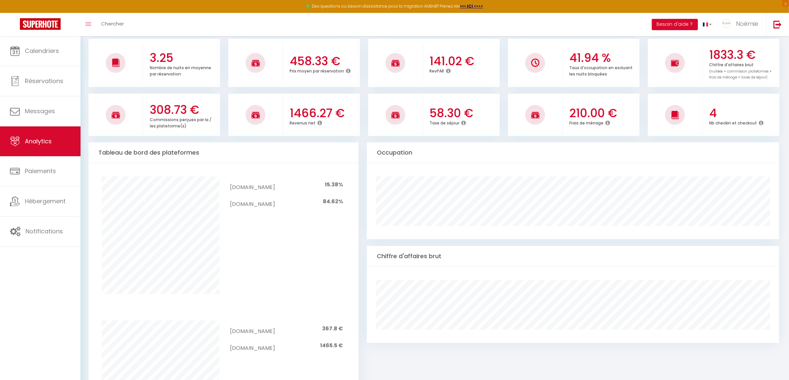
click at [606, 122] on icon at bounding box center [607, 122] width 5 height 5
click at [56, 85] on span "Réservations" at bounding box center [44, 81] width 38 height 8
select select "not_cancelled"
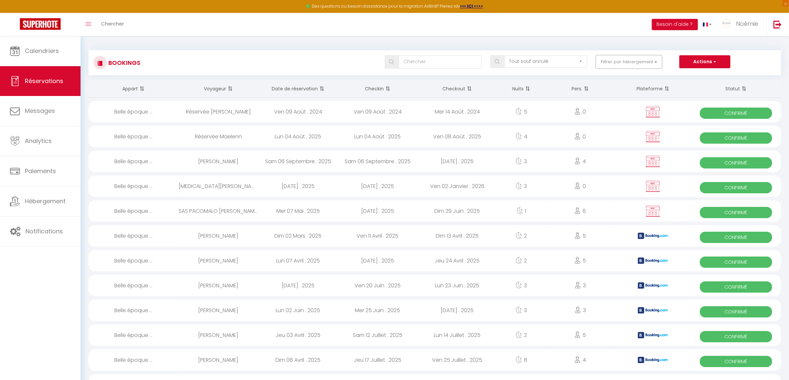
click at [636, 66] on button "Filtrer par hébergement" at bounding box center [628, 61] width 66 height 13
click at [700, 63] on button "Actions" at bounding box center [704, 61] width 51 height 13
click at [389, 86] on span at bounding box center [387, 88] width 7 height 13
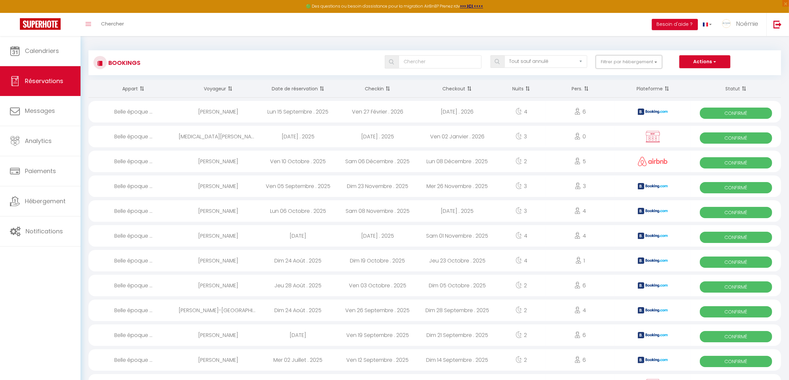
click at [647, 63] on button "Filtrer par hébergement" at bounding box center [628, 61] width 66 height 13
click at [622, 86] on input "Corsaire ⭐" at bounding box center [648, 88] width 86 height 7
checkbox input "true"
click at [621, 97] on input "Belle époque 💙" at bounding box center [648, 100] width 86 height 7
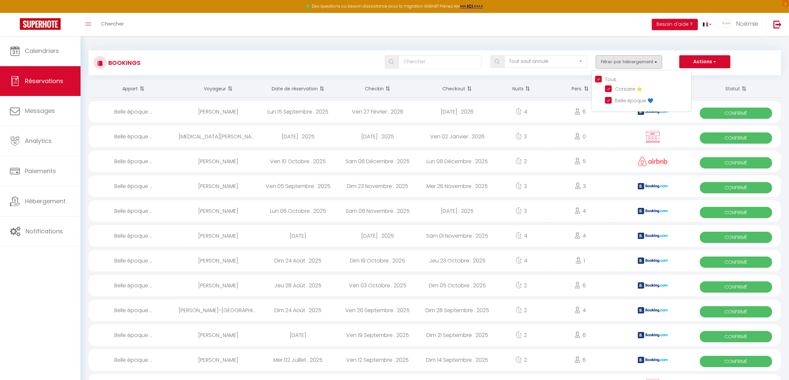
checkbox input "false"
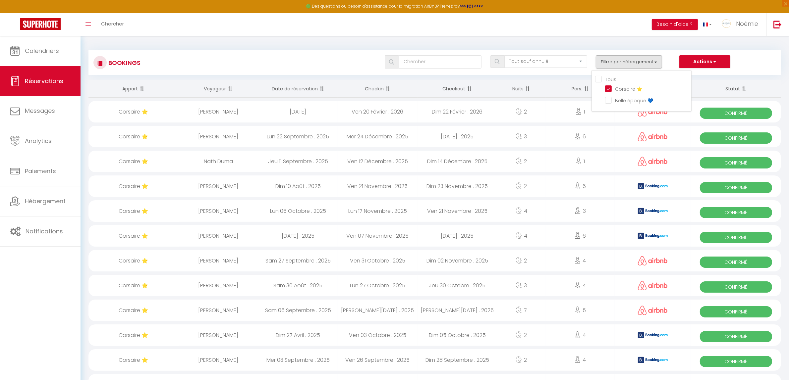
click at [767, 59] on div "Actions Nouvelle Réservation Exporter les réservations Importer les réservations" at bounding box center [727, 61] width 97 height 13
click at [638, 56] on button "Filtrer par hébergement" at bounding box center [628, 61] width 66 height 13
click at [599, 78] on input "Tous" at bounding box center [643, 79] width 96 height 7
checkbox input "true"
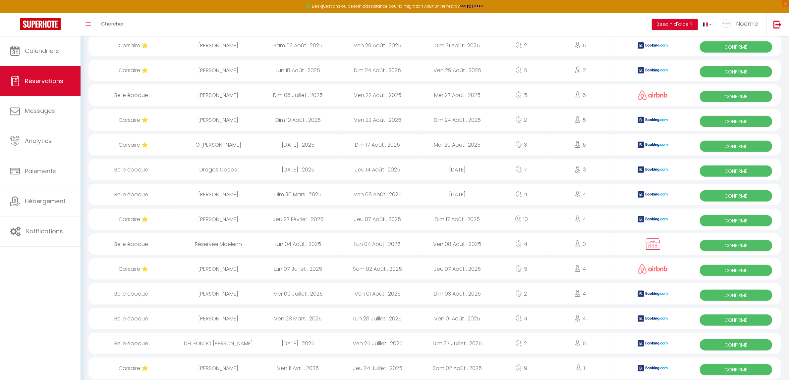
scroll to position [989, 0]
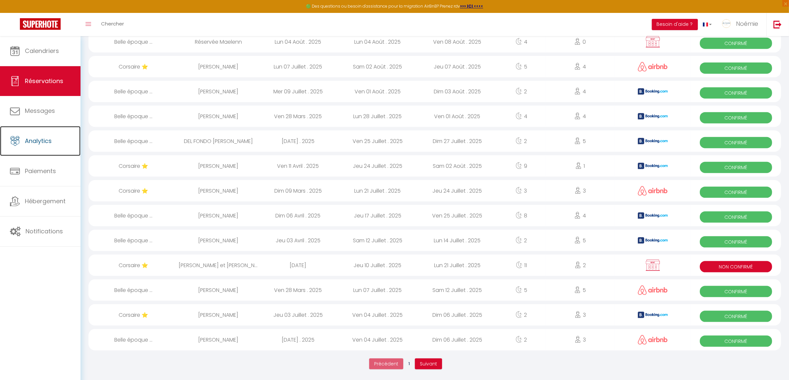
click at [54, 142] on link "Analytics" at bounding box center [40, 141] width 80 height 30
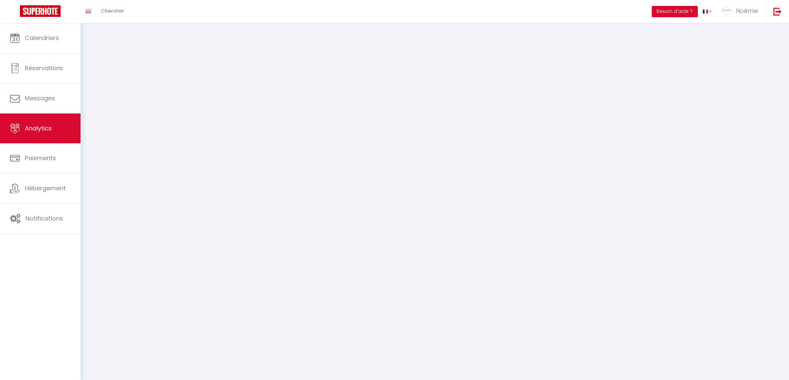
select select "2025"
select select "10"
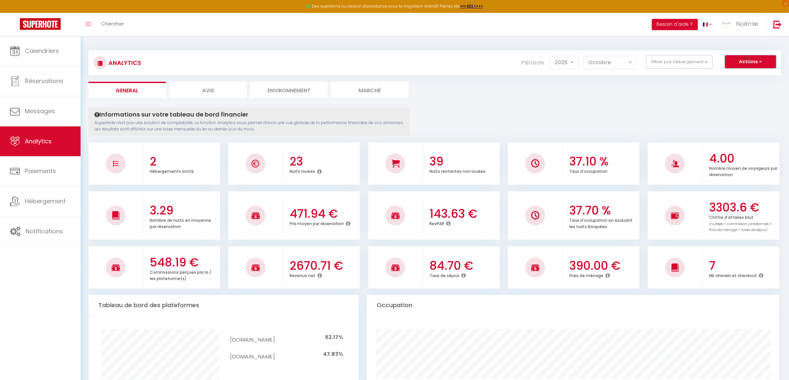
click at [762, 66] on button "Actions" at bounding box center [750, 61] width 51 height 13
click at [744, 105] on link "Exporter Taxe de séjour" at bounding box center [734, 102] width 84 height 9
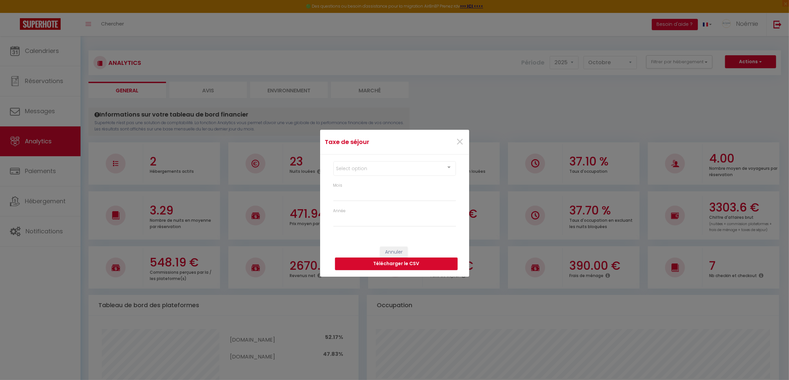
select select "10"
select select "2025"
click at [461, 142] on span "×" at bounding box center [463, 142] width 8 height 20
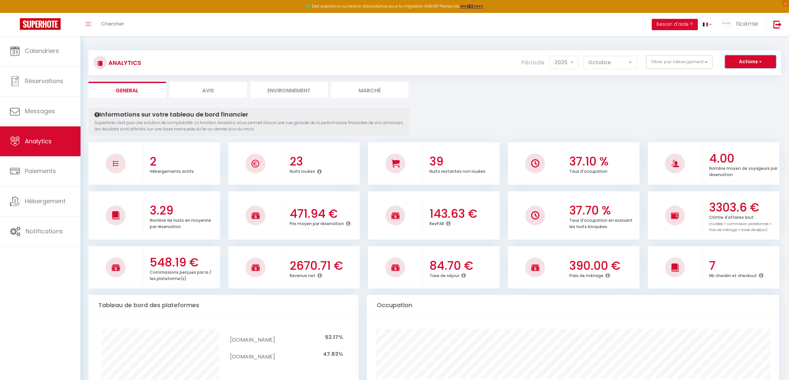
click at [745, 57] on button "Actions" at bounding box center [750, 61] width 51 height 13
click at [756, 93] on link "Génération SuperExtractor" at bounding box center [734, 93] width 84 height 9
type input "[EMAIL_ADDRESS][DOMAIN_NAME]"
select select
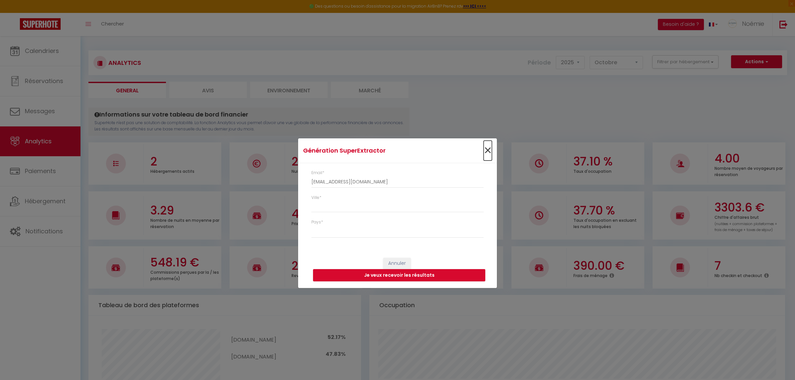
click at [489, 150] on span "×" at bounding box center [488, 151] width 8 height 20
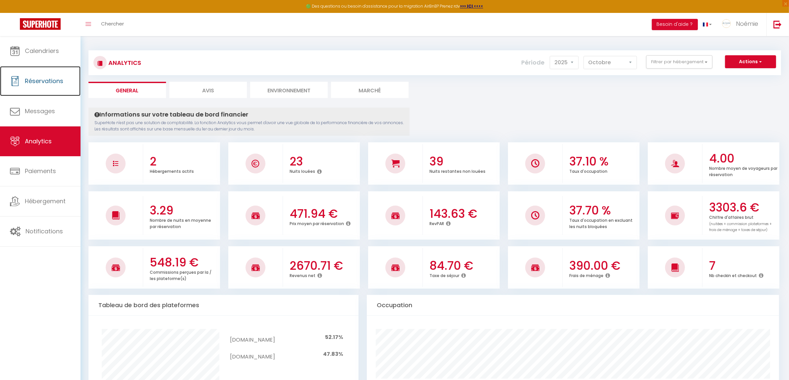
click at [60, 80] on span "Réservations" at bounding box center [44, 81] width 38 height 8
select select "not_cancelled"
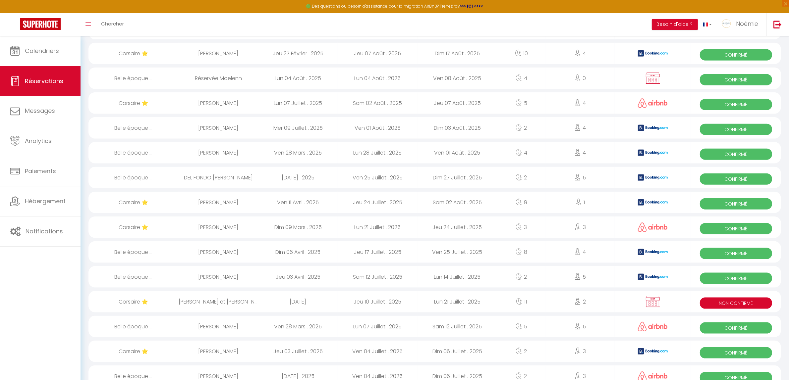
scroll to position [989, 0]
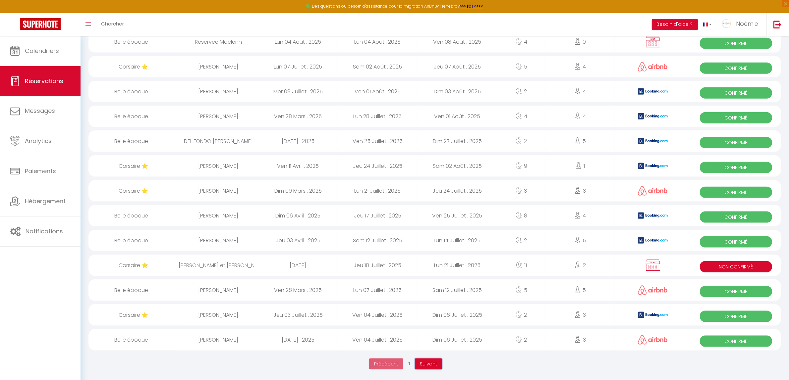
click at [438, 365] on button "Suivant" at bounding box center [428, 364] width 27 height 11
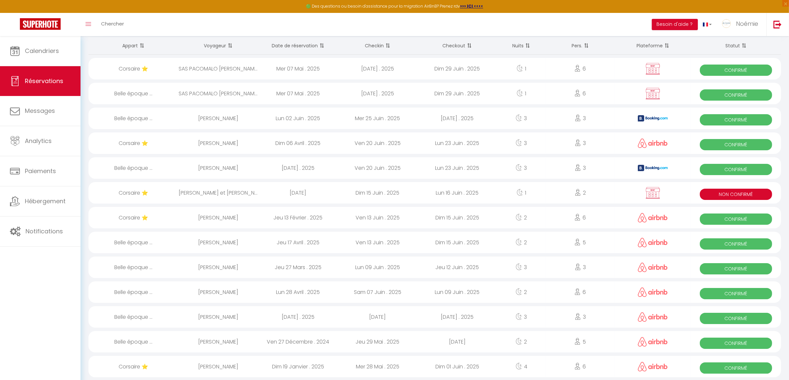
scroll to position [0, 0]
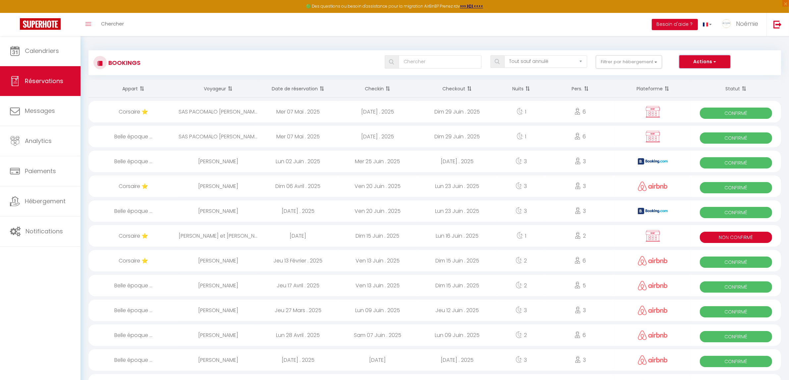
click at [703, 63] on button "Actions" at bounding box center [704, 61] width 51 height 13
click at [721, 88] on link "Exporter les réservations" at bounding box center [694, 84] width 71 height 9
type input "[EMAIL_ADDRESS][DOMAIN_NAME]"
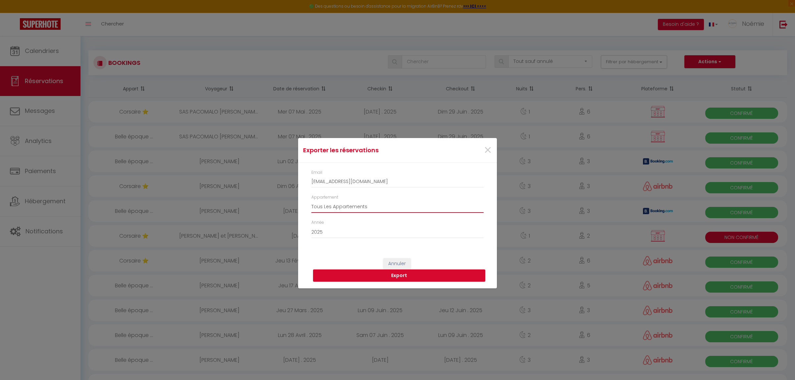
click at [396, 208] on select "Tous Les Appartements Corsaire ⭐ Belle époque 💙" at bounding box center [397, 206] width 172 height 13
click at [396, 207] on select "Tous Les Appartements Corsaire ⭐ Belle époque 💙" at bounding box center [397, 206] width 172 height 13
click at [393, 278] on button "Export" at bounding box center [399, 276] width 172 height 13
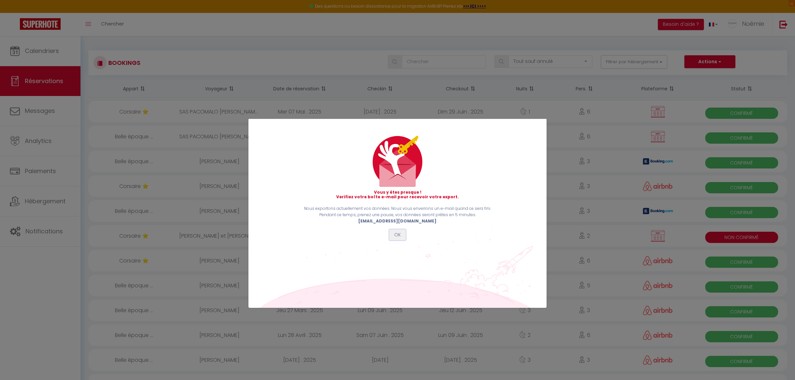
click at [404, 237] on button "OK" at bounding box center [397, 235] width 17 height 11
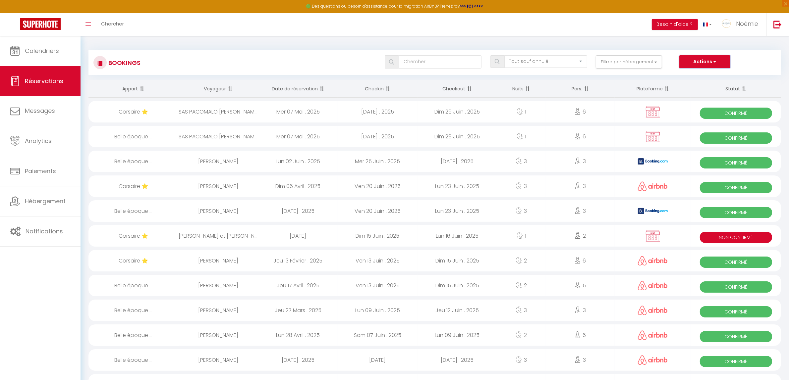
click at [696, 68] on button "Actions" at bounding box center [704, 61] width 51 height 13
click at [67, 146] on link "Analytics" at bounding box center [40, 141] width 80 height 30
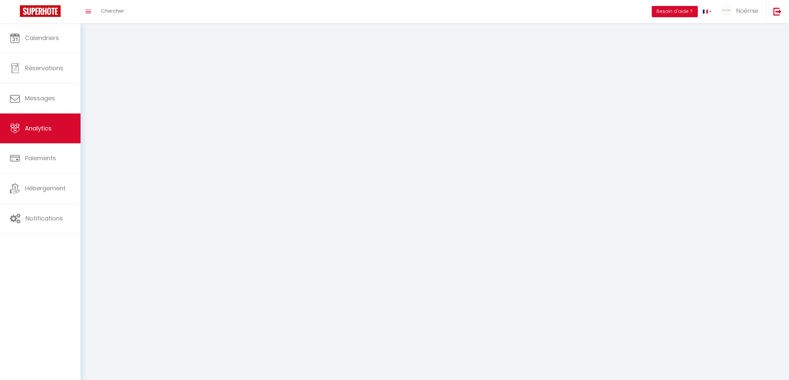
select select "2025"
select select "10"
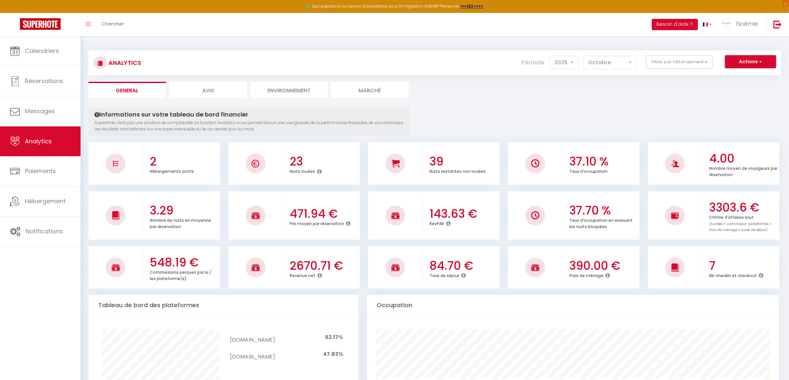
click at [756, 60] on button "Actions" at bounding box center [750, 61] width 51 height 13
click at [752, 90] on link "Génération SuperExtractor" at bounding box center [734, 93] width 84 height 9
type input "[EMAIL_ADDRESS][DOMAIN_NAME]"
select select
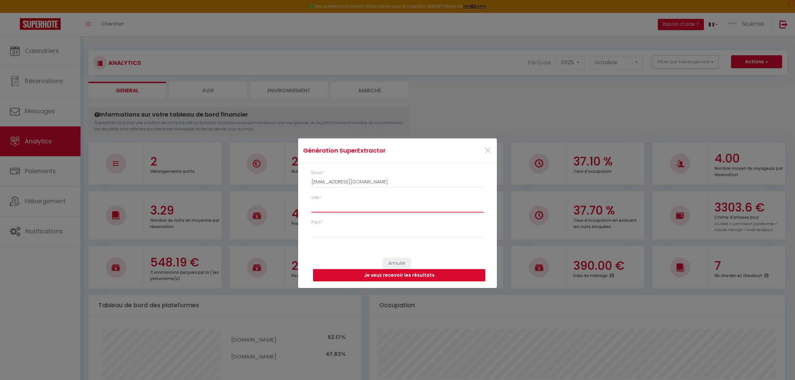
click at [350, 209] on input "Ville *" at bounding box center [397, 207] width 172 height 12
type input "g"
select select
type input "gr"
select select
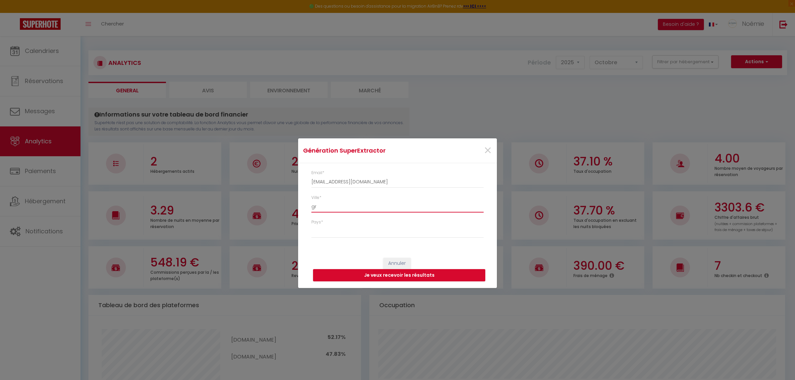
type input "gra"
select select
type input "gran"
select select
type input "granv"
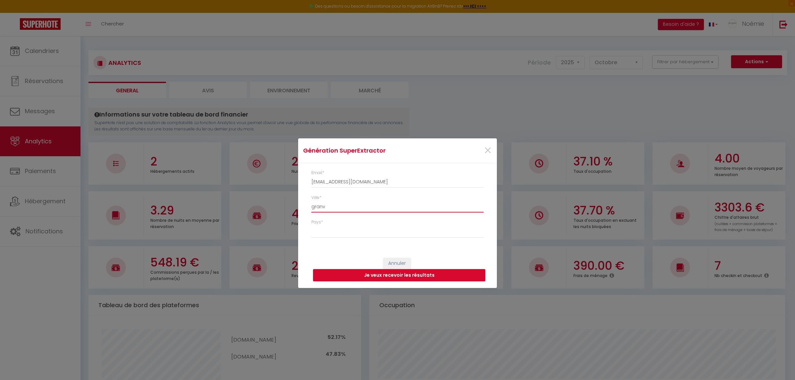
select select
type input "granvi"
select select
type input "granvil"
select select
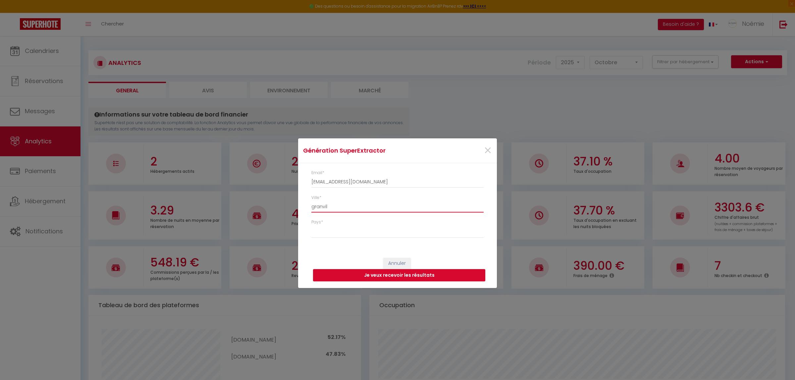
type input "granvill"
select select
type input "[GEOGRAPHIC_DATA]"
select select
drag, startPoint x: 347, startPoint y: 207, endPoint x: 292, endPoint y: 208, distance: 54.3
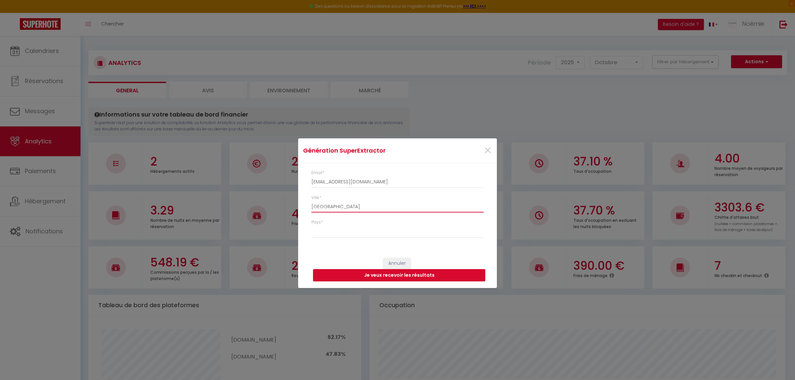
click at [292, 208] on div "Génération SuperExtractor × Email * [EMAIL_ADDRESS][DOMAIN_NAME] Ville * [GEOGR…" at bounding box center [397, 190] width 795 height 380
type input "G"
select select
type input "GR"
select select
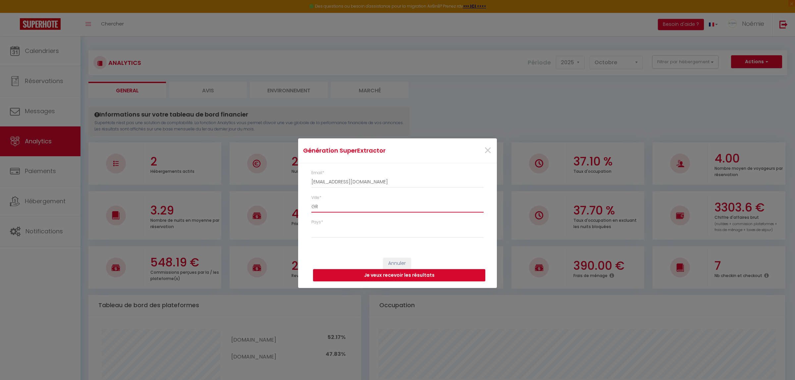
type input "GRA"
select select
type input "GRAN"
select select
type input "GRANV"
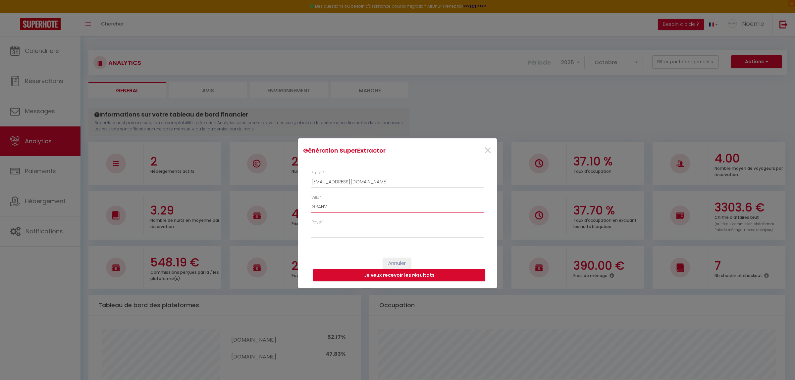
select select
type input "GRANVI"
select select
type input "GRANVIL"
select select
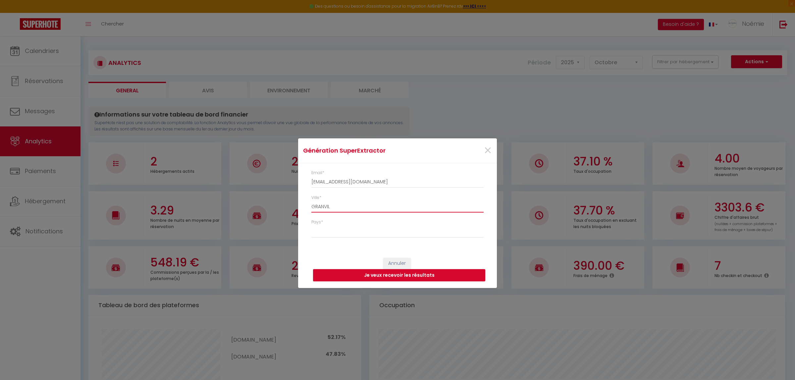
type input "GRANVILL"
select select
type input "[GEOGRAPHIC_DATA]"
select select
type input "[GEOGRAPHIC_DATA]"
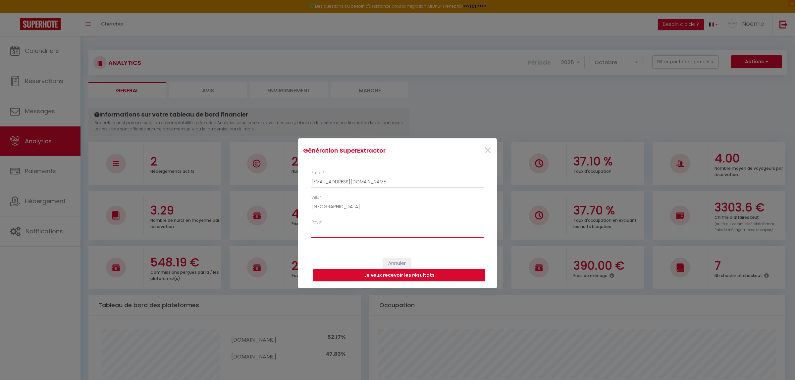
click at [340, 233] on select "[GEOGRAPHIC_DATA] [GEOGRAPHIC_DATA] [GEOGRAPHIC_DATA] [GEOGRAPHIC_DATA] [GEOGRA…" at bounding box center [397, 232] width 172 height 13
select select "[GEOGRAPHIC_DATA]"
click at [311, 226] on select "[GEOGRAPHIC_DATA] [GEOGRAPHIC_DATA] [GEOGRAPHIC_DATA] [GEOGRAPHIC_DATA] [GEOGRA…" at bounding box center [397, 232] width 172 height 13
click at [343, 210] on input "[GEOGRAPHIC_DATA]" at bounding box center [397, 207] width 172 height 12
click at [393, 276] on button "Je veux recevoir les résultats" at bounding box center [399, 275] width 172 height 13
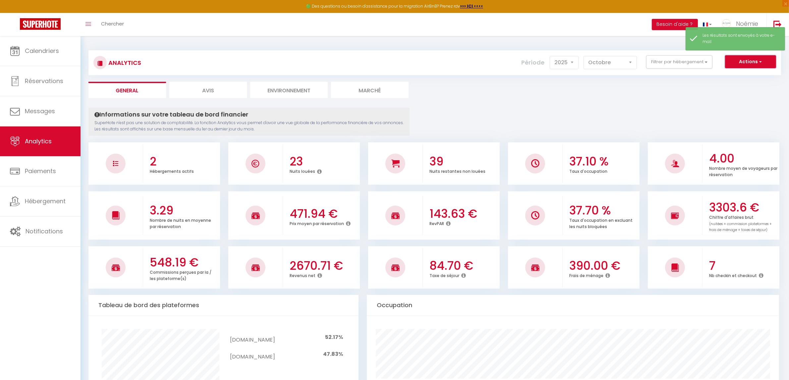
click at [772, 60] on button "Actions" at bounding box center [750, 61] width 51 height 13
click at [756, 93] on link "Génération SuperExtractor" at bounding box center [734, 93] width 84 height 9
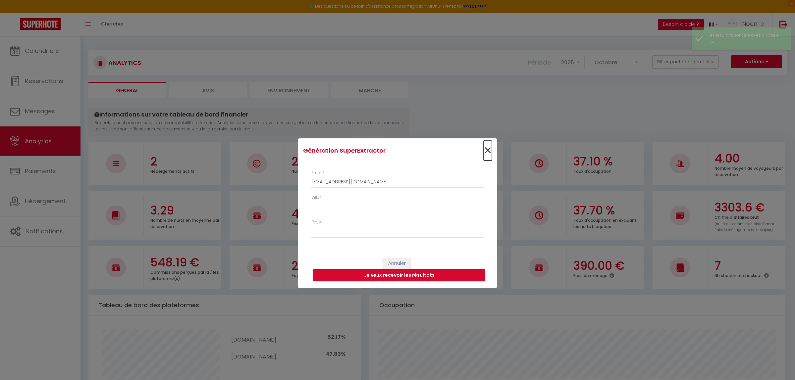
click at [489, 149] on span "×" at bounding box center [488, 151] width 8 height 20
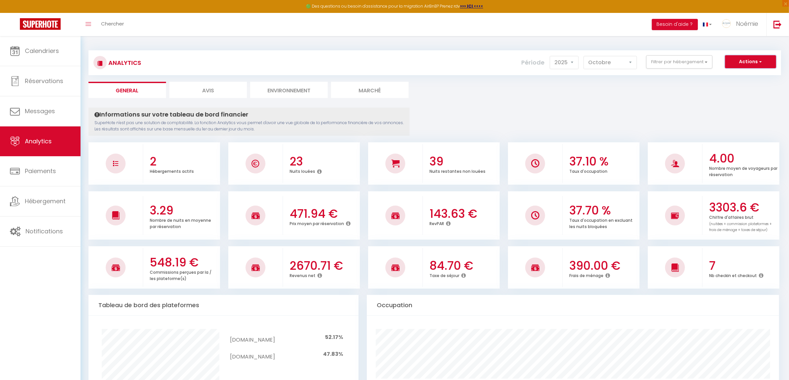
click at [743, 65] on button "Actions" at bounding box center [750, 61] width 51 height 13
click at [741, 85] on link "Génération SuperAnalyzer" at bounding box center [734, 84] width 84 height 9
type input "[EMAIL_ADDRESS][DOMAIN_NAME]"
select select
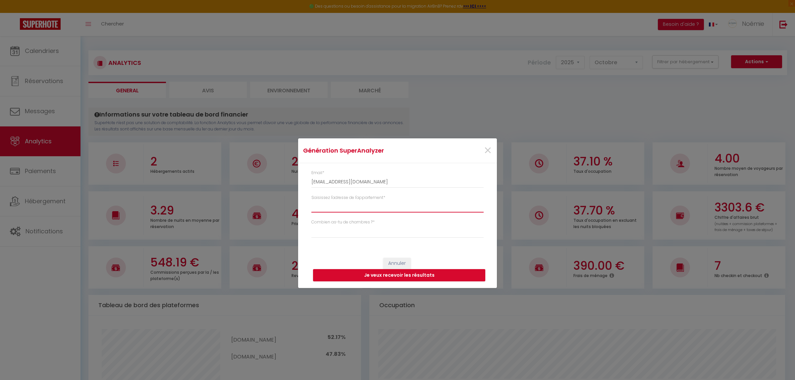
click at [370, 209] on input "Saisissez l'adresse de l'appartement *" at bounding box center [397, 207] width 172 height 12
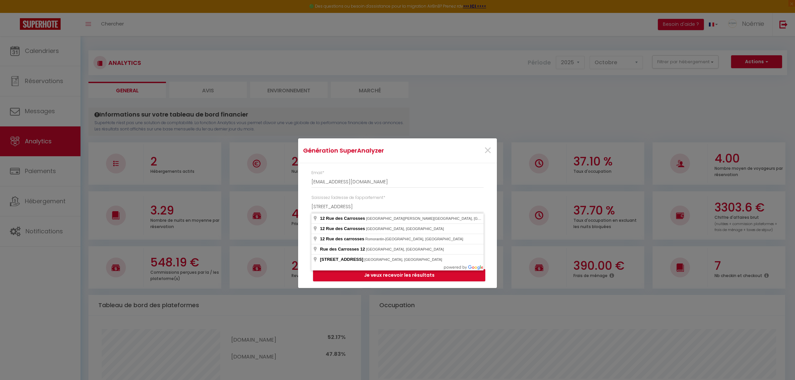
type input "[GEOGRAPHIC_DATA], [STREET_ADDRESS]"
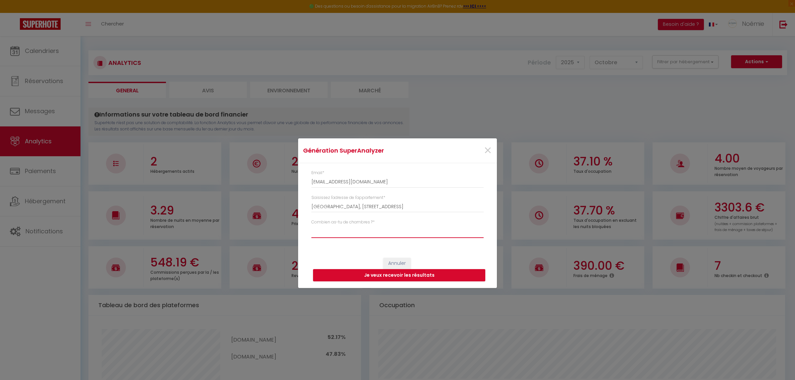
click at [376, 234] on select "Studio 1 chambre 2 chambres 3 chambres 4 chambres +" at bounding box center [397, 232] width 172 height 13
select select "t4"
click at [311, 226] on select "Studio 1 chambre 2 chambres 3 chambres 4 chambres +" at bounding box center [397, 232] width 172 height 13
click at [423, 274] on button "Je veux recevoir les résultats" at bounding box center [399, 275] width 172 height 13
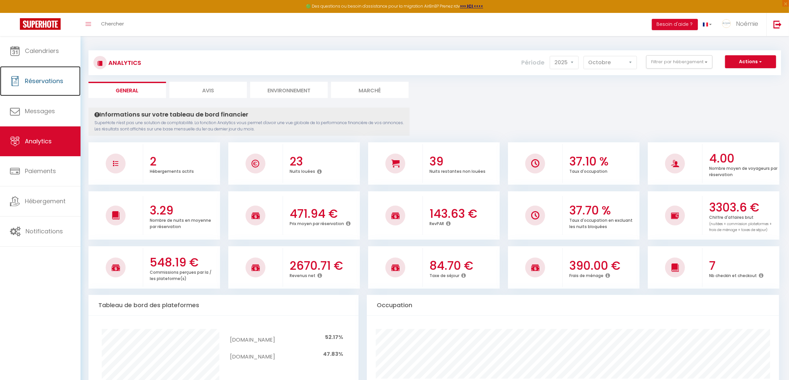
click at [52, 79] on span "Réservations" at bounding box center [44, 81] width 38 height 8
select select "not_cancelled"
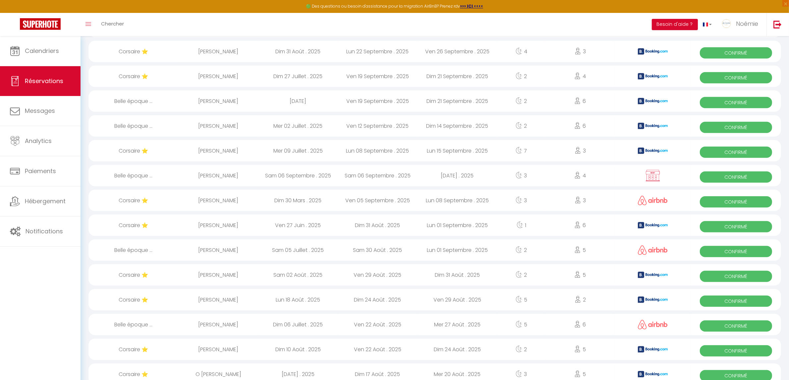
scroll to position [580, 0]
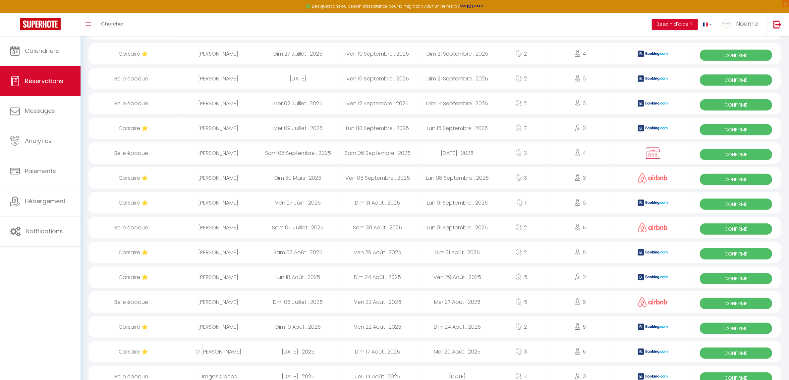
click at [139, 202] on div "Corsaire ⭐" at bounding box center [133, 203] width 90 height 22
select select "OK"
select select "KO"
select select "0"
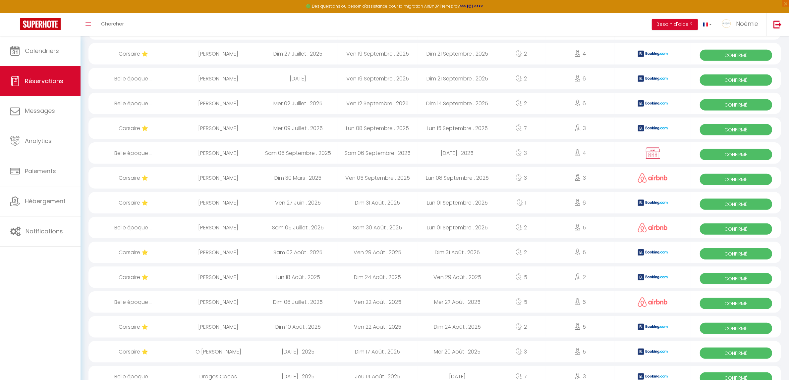
select select "1"
select select
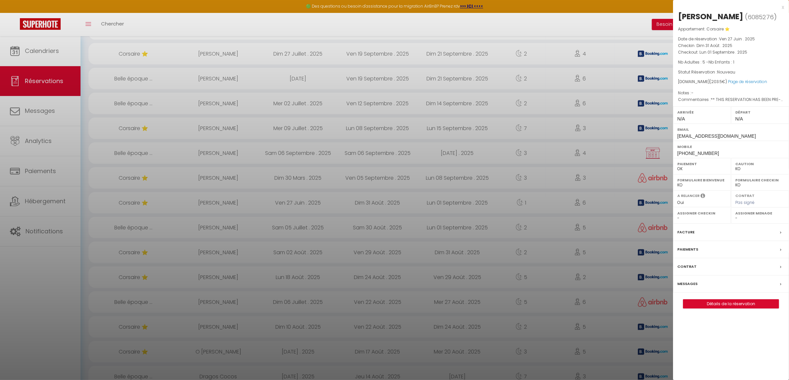
click at [701, 249] on div "Paiements" at bounding box center [731, 249] width 116 height 17
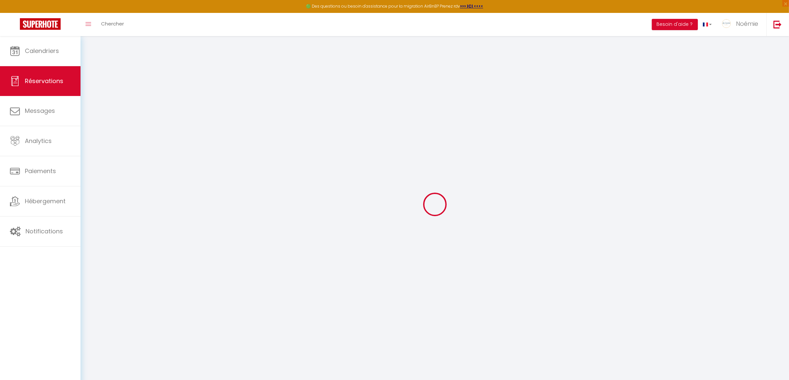
select select
checkbox input "false"
type textarea "** THIS RESERVATION HAS BEEN PRE-PAID ** BOOKING NOTE : Payment charge is EUR 2…"
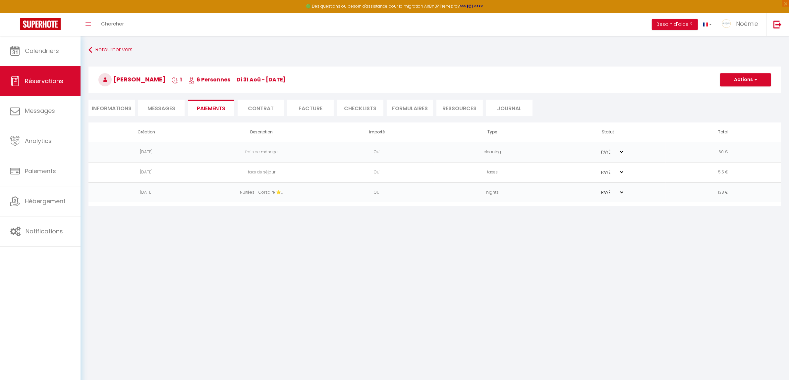
click at [618, 172] on select "PAYÉ EN ATTENTE" at bounding box center [607, 172] width 33 height 6
click at [619, 173] on select "PAYÉ EN ATTENTE" at bounding box center [607, 172] width 33 height 6
click at [615, 192] on select "PAYÉ EN ATTENTE" at bounding box center [607, 192] width 33 height 6
click at [734, 85] on button "Actions" at bounding box center [745, 79] width 51 height 13
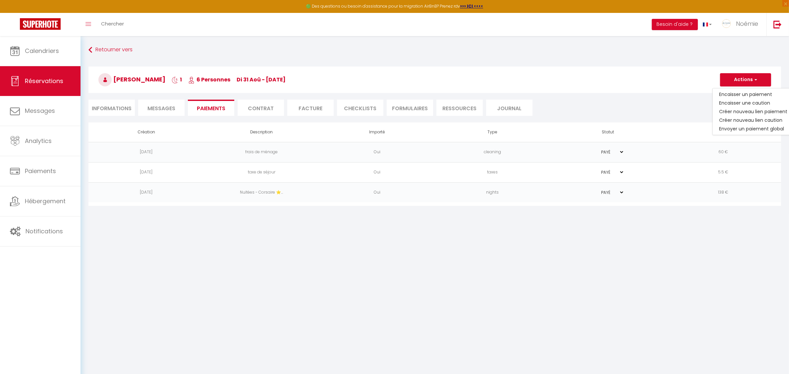
click at [682, 111] on ul "Informations Messages Paiements Contrat Facture CHECKLISTS FORMULAIRES Ressourc…" at bounding box center [434, 108] width 692 height 16
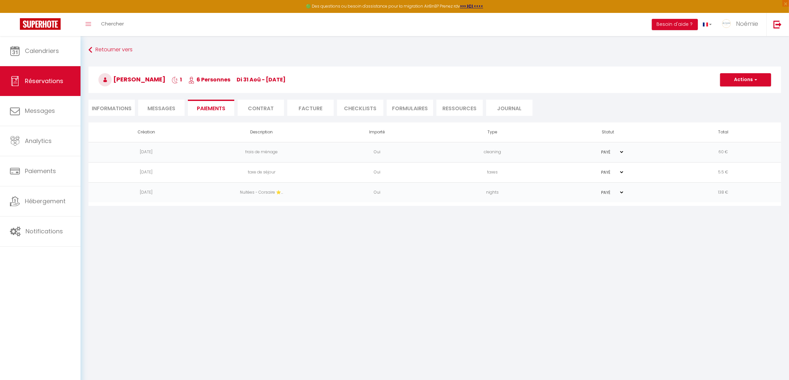
click at [113, 111] on li "Informations" at bounding box center [111, 108] width 46 height 16
select select
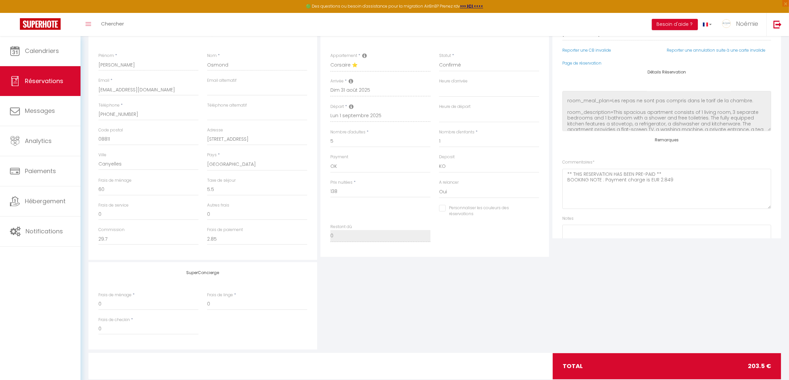
scroll to position [115, 0]
